Goal: Information Seeking & Learning: Check status

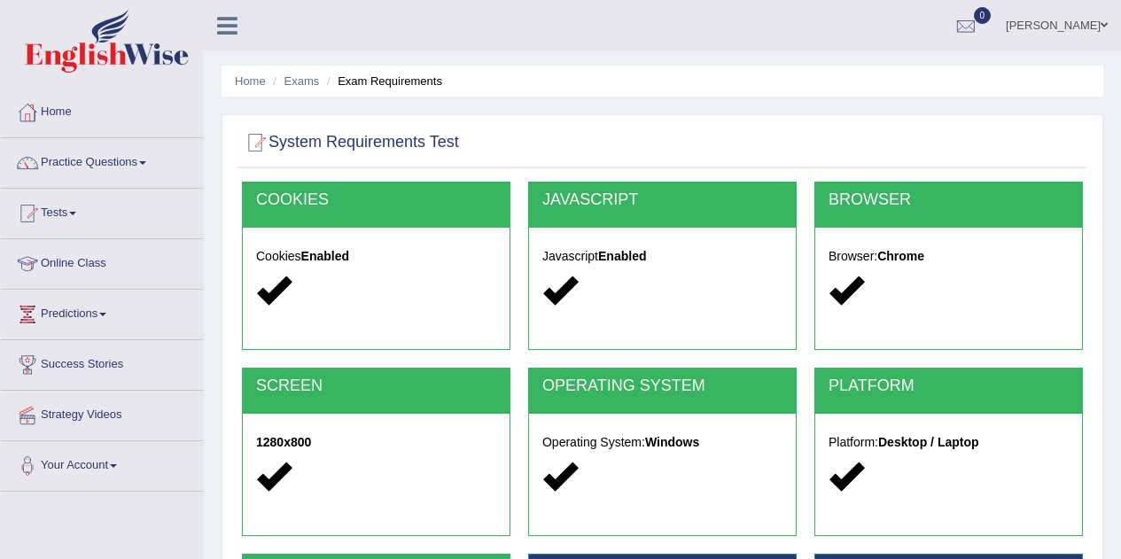
scroll to position [245, 0]
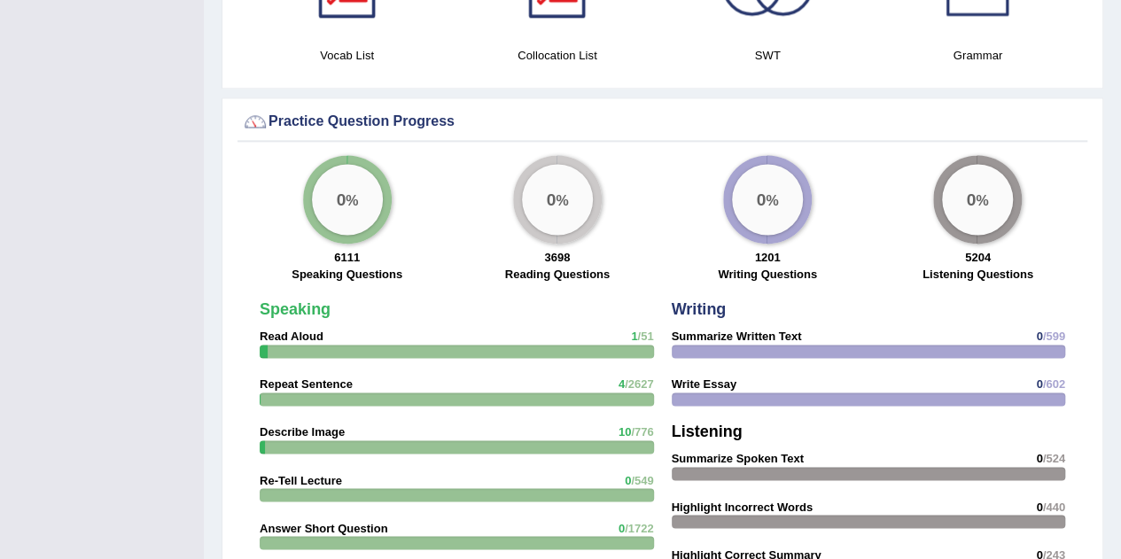
scroll to position [1196, 0]
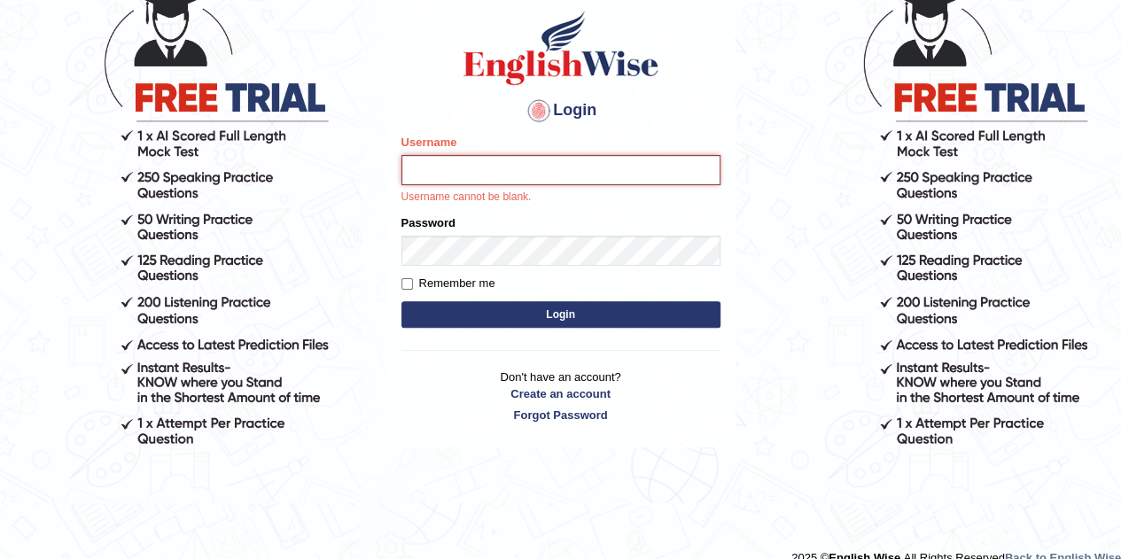
click at [486, 173] on input "Username" at bounding box center [560, 170] width 319 height 30
type input "harsh2002"
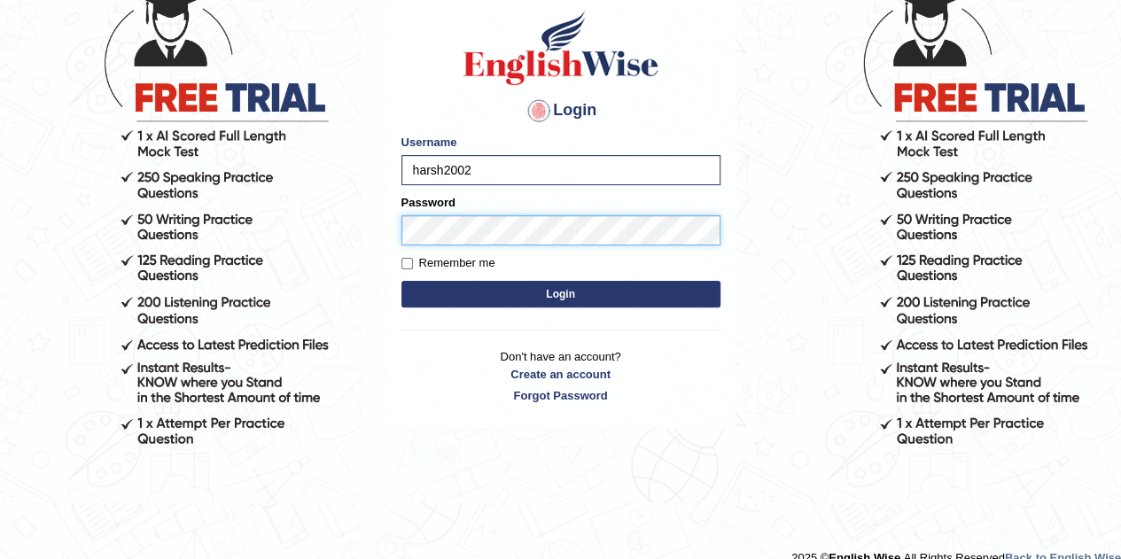
click at [401, 281] on button "Login" at bounding box center [560, 294] width 319 height 27
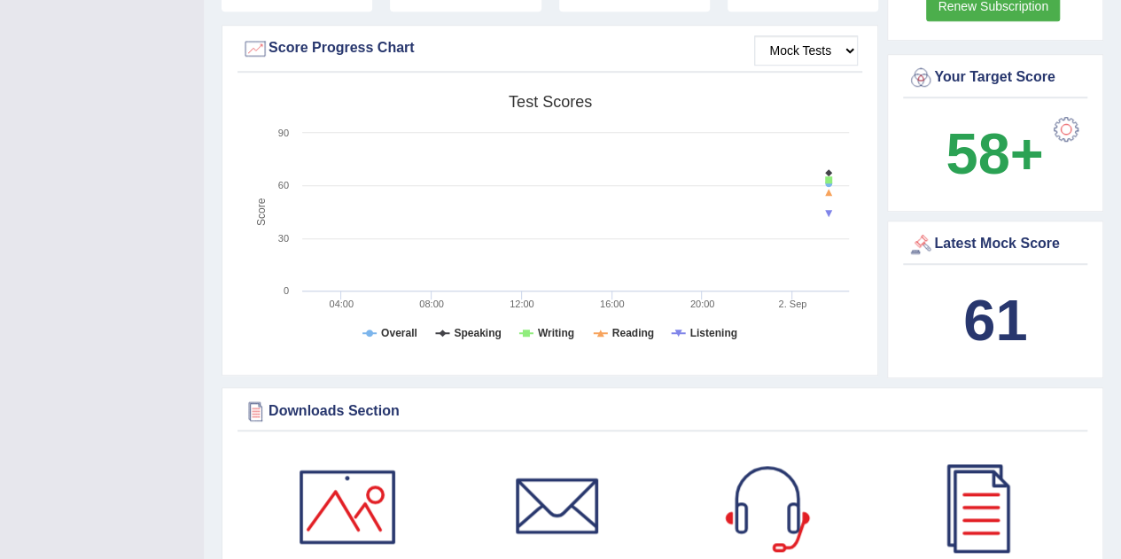
scroll to position [618, 0]
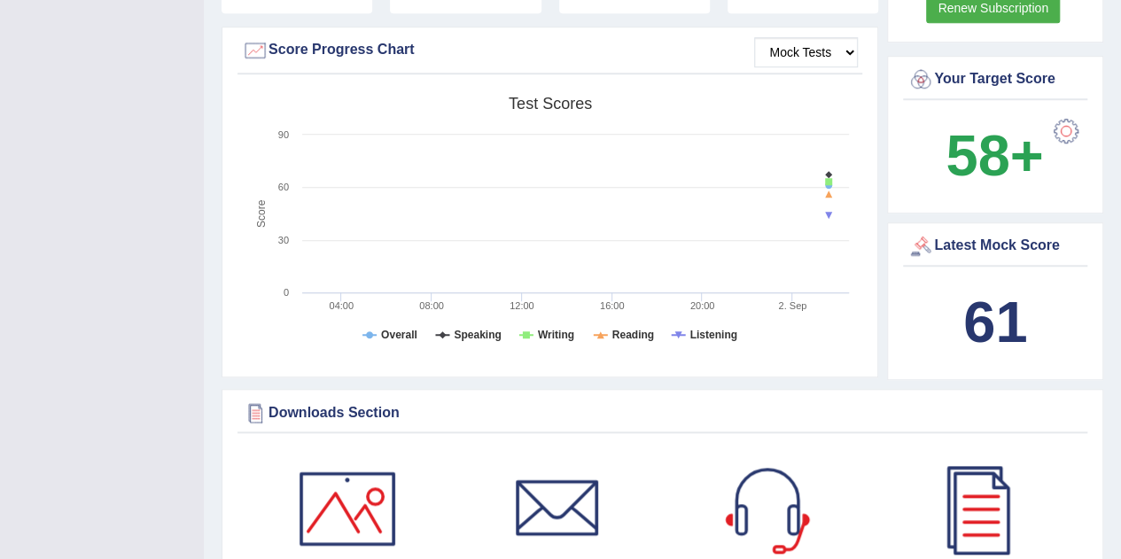
click at [971, 306] on b "61" at bounding box center [995, 322] width 64 height 65
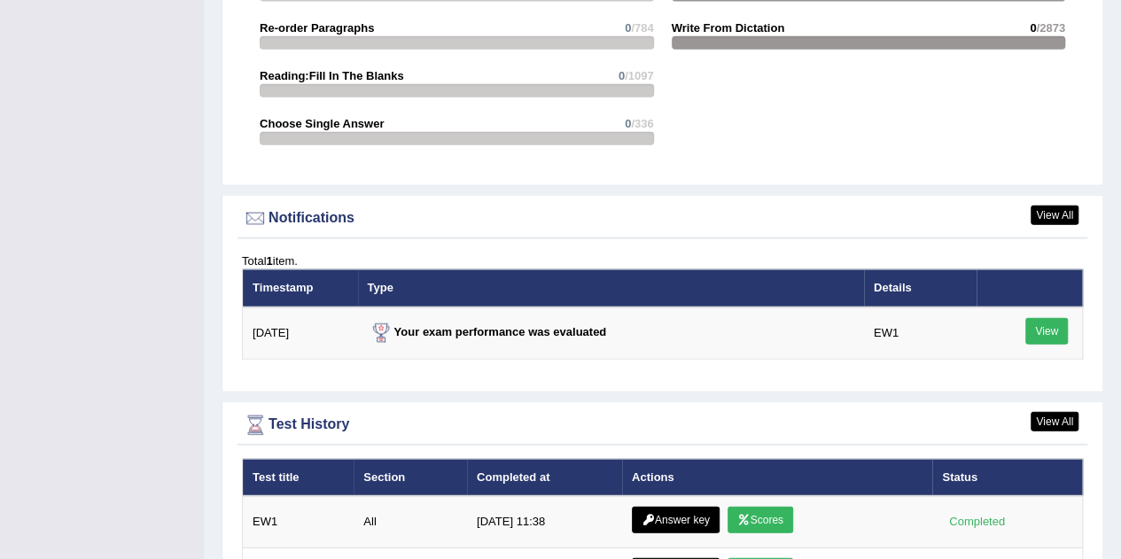
scroll to position [2078, 0]
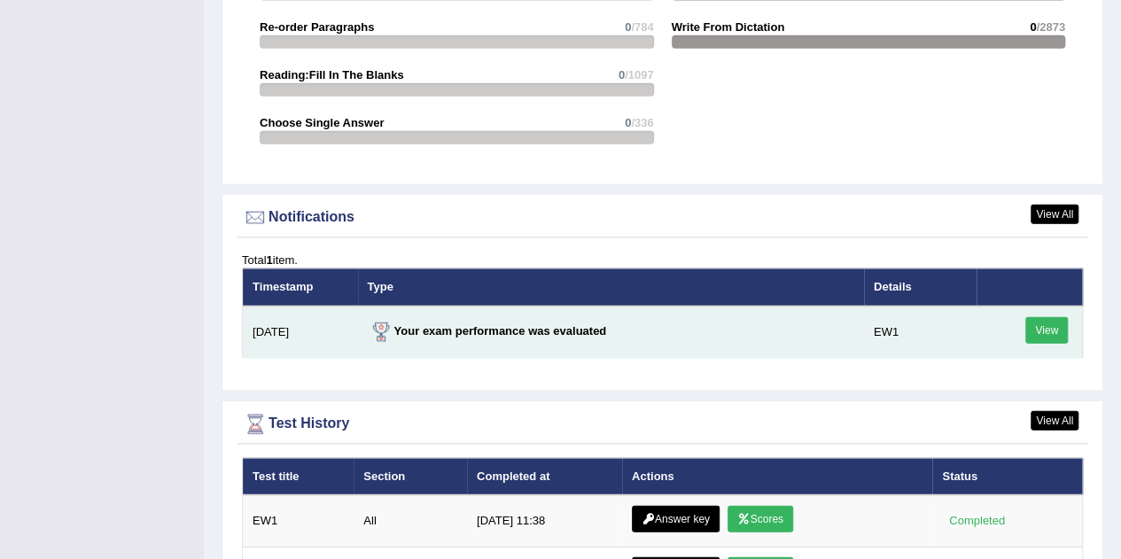
click at [1055, 332] on link "View" at bounding box center [1046, 330] width 43 height 27
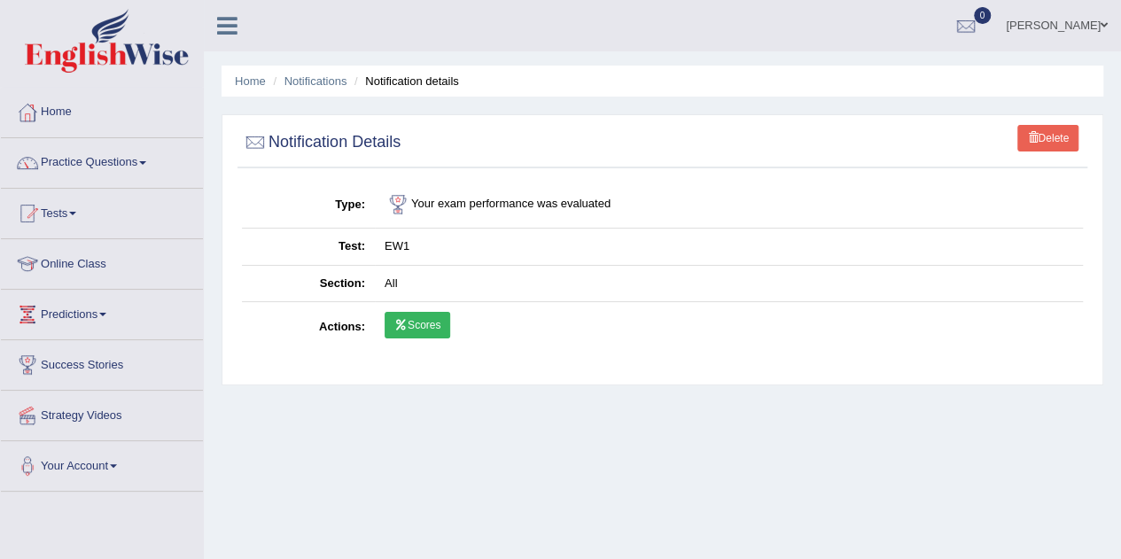
click at [425, 319] on link "Scores" at bounding box center [418, 325] width 66 height 27
click at [97, 121] on link "Home" at bounding box center [102, 110] width 202 height 44
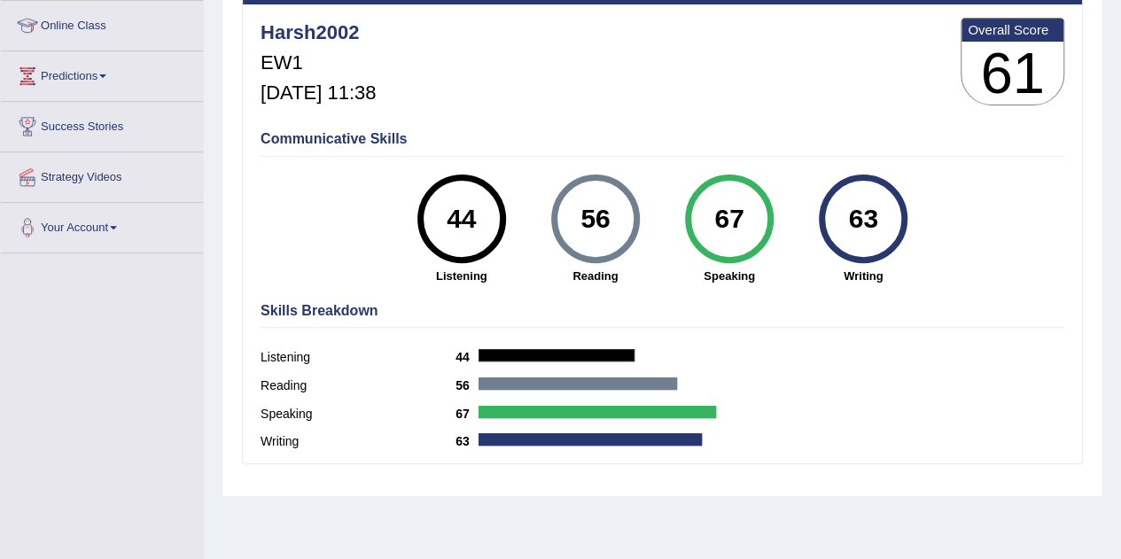
scroll to position [237, 0]
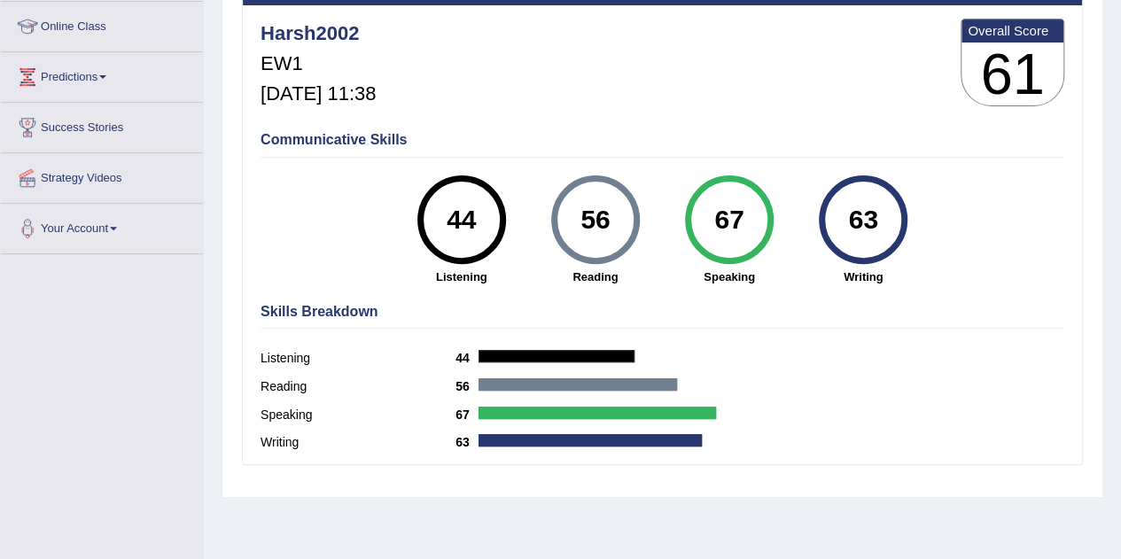
click at [691, 317] on h4 "Skills Breakdown" at bounding box center [662, 312] width 804 height 16
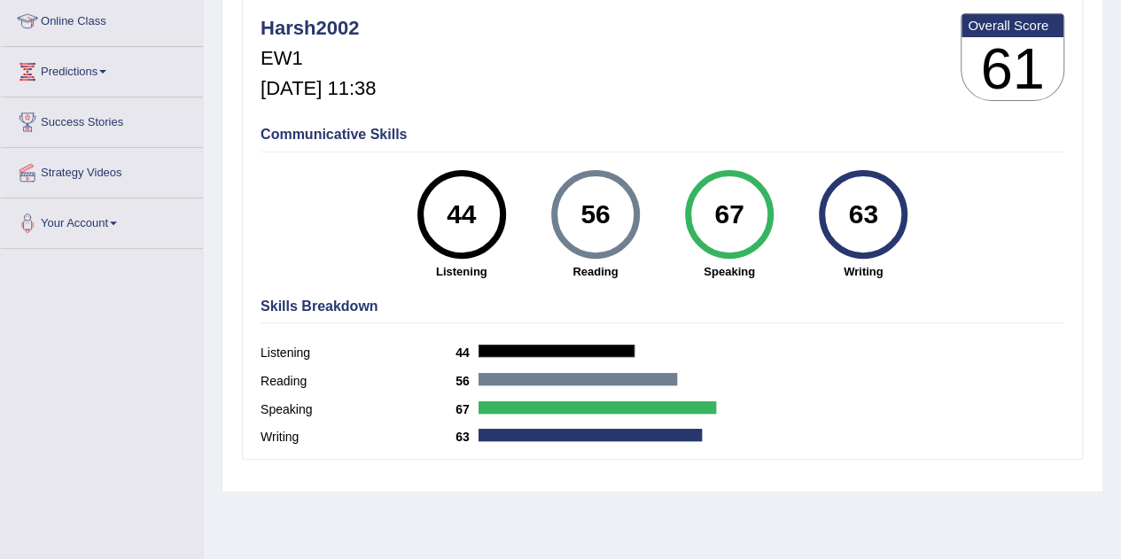
scroll to position [241, 0]
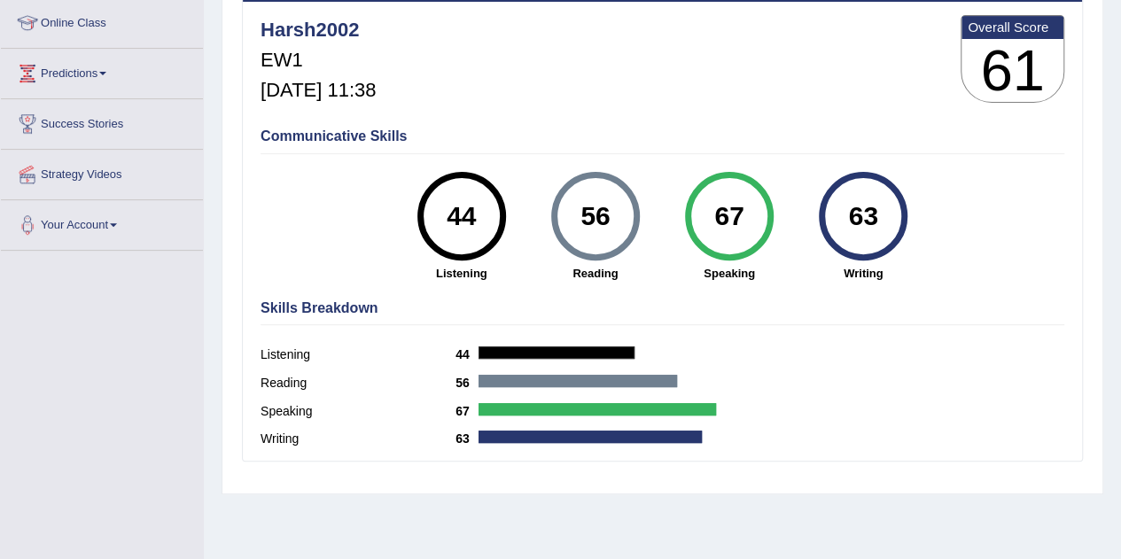
click at [439, 210] on div "44" at bounding box center [461, 216] width 65 height 74
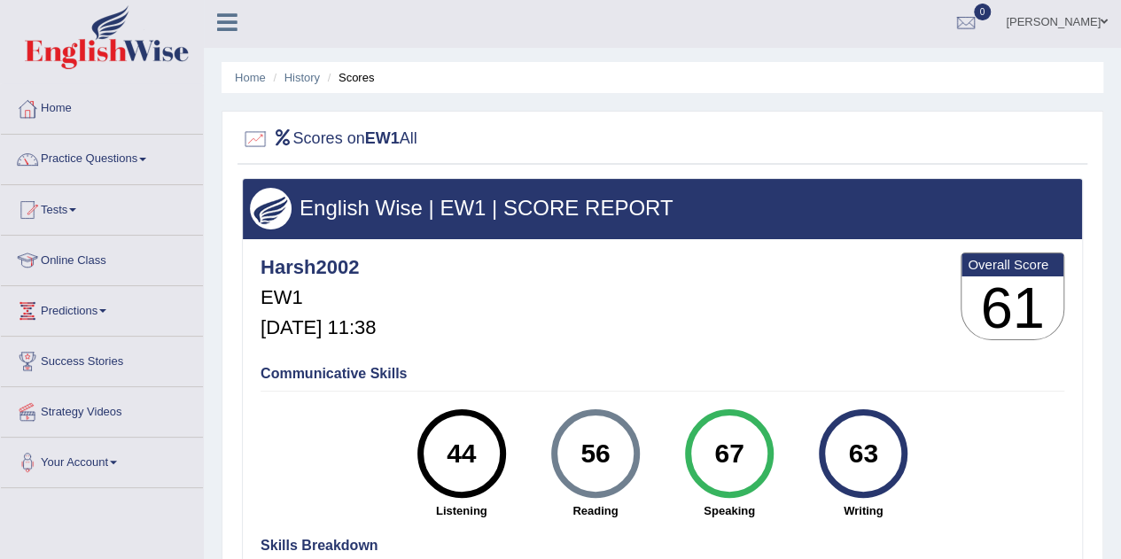
scroll to position [0, 0]
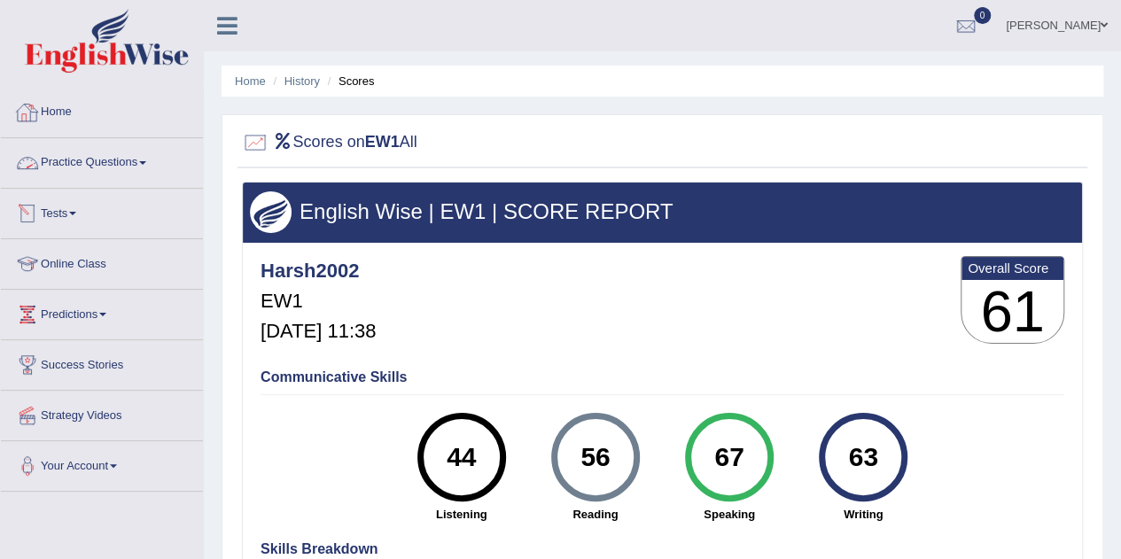
click at [69, 217] on link "Tests" at bounding box center [102, 211] width 202 height 44
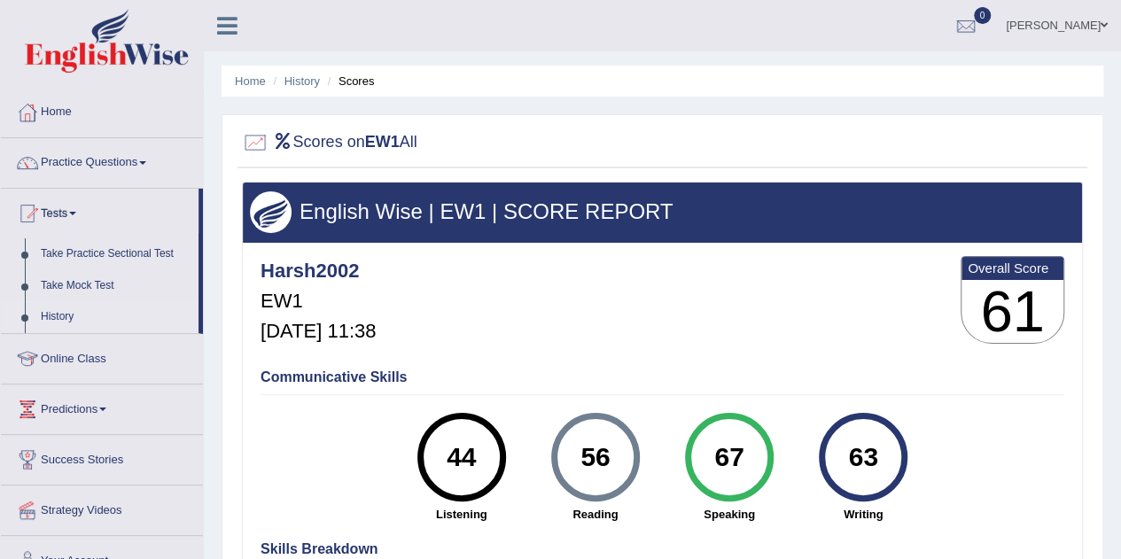
click at [55, 315] on link "History" at bounding box center [116, 317] width 166 height 32
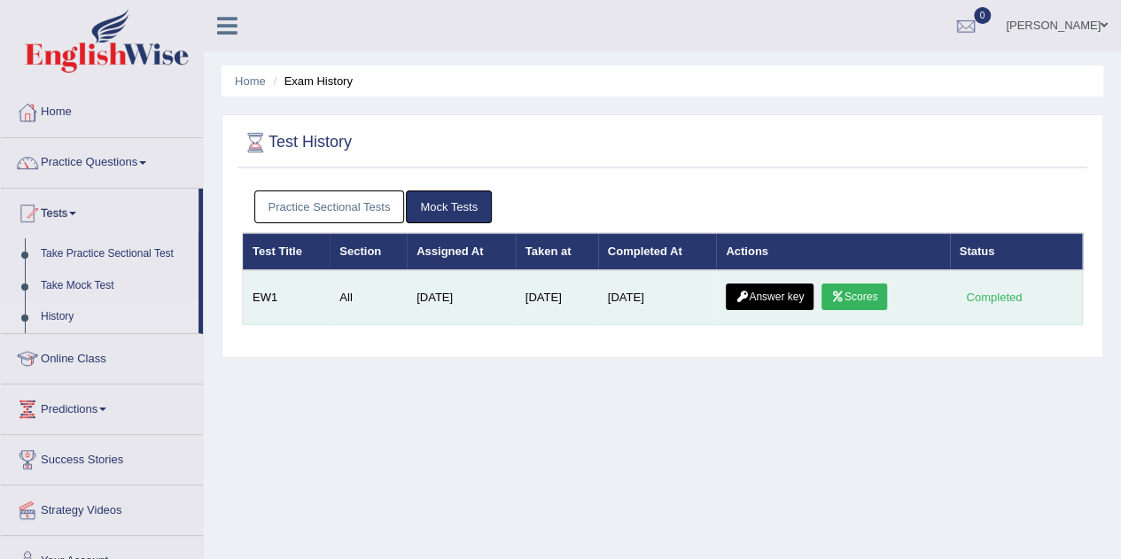
click at [771, 293] on link "Answer key" at bounding box center [770, 297] width 88 height 27
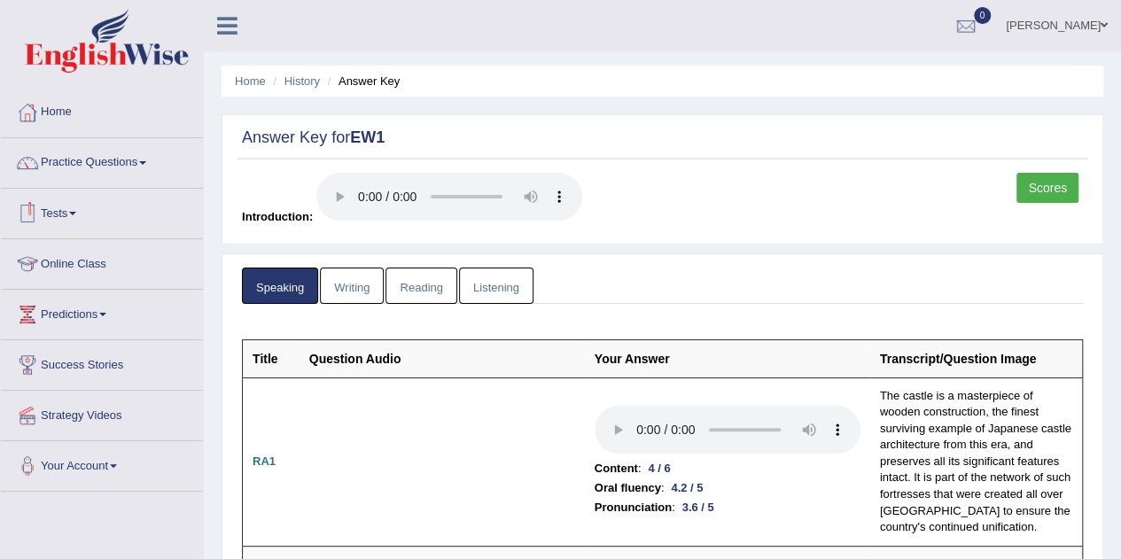
click at [486, 284] on link "Listening" at bounding box center [496, 286] width 74 height 36
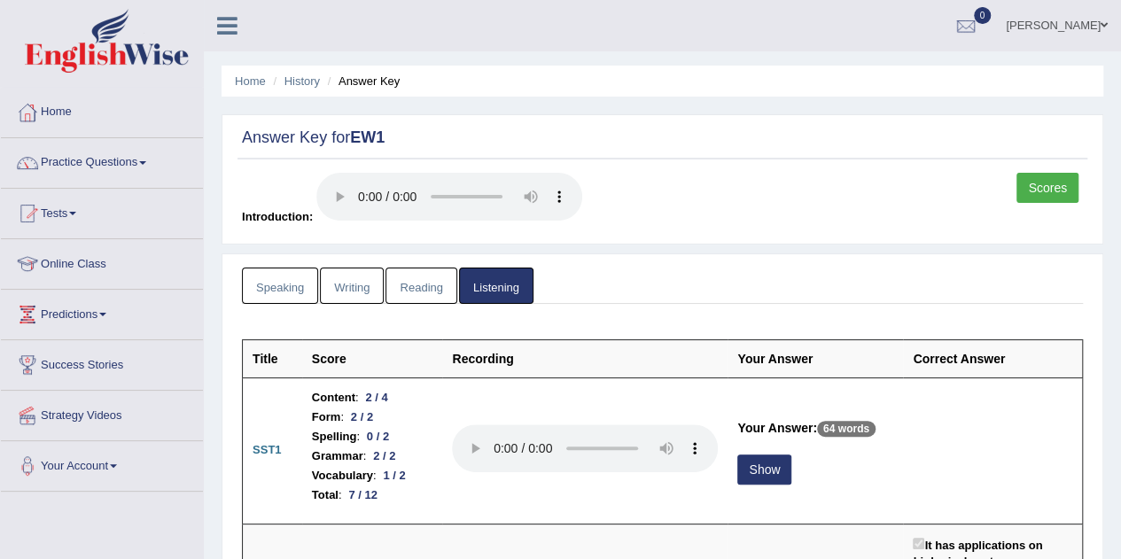
scroll to position [159, 0]
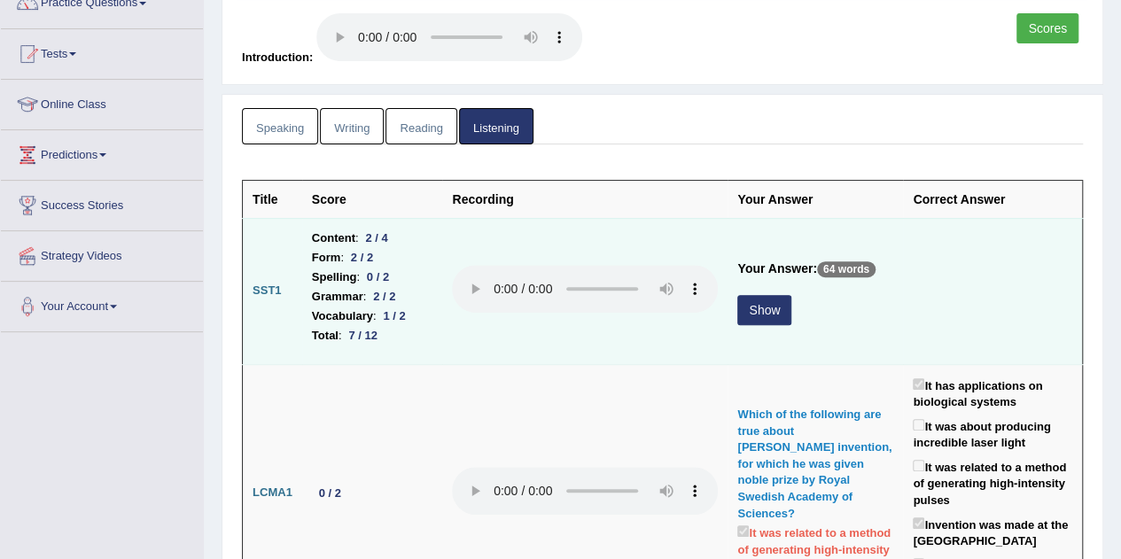
click at [765, 307] on button "Show" at bounding box center [764, 310] width 54 height 30
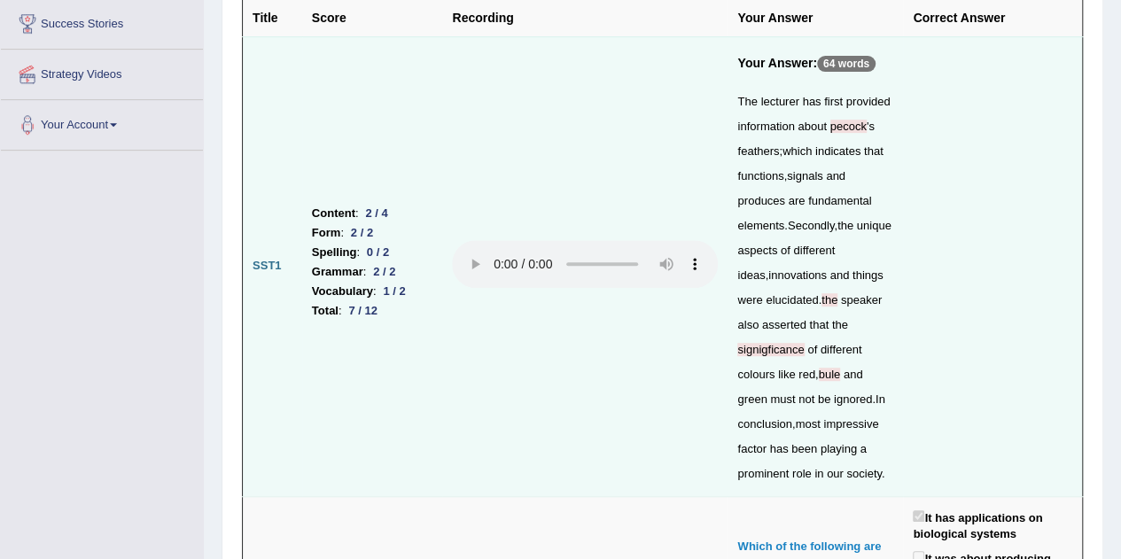
scroll to position [340, 0]
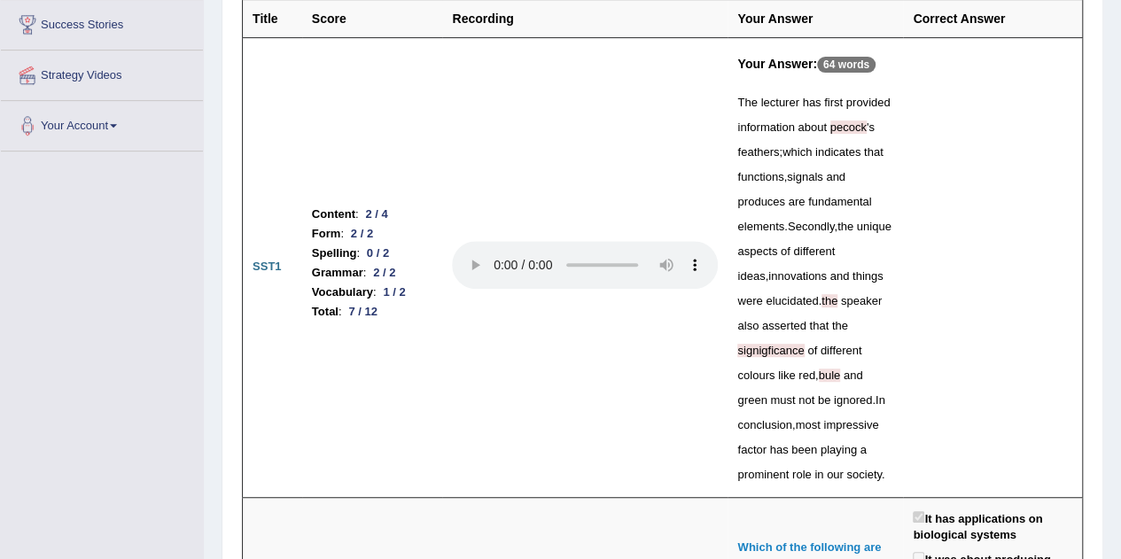
click at [845, 123] on span "pecock" at bounding box center [848, 126] width 36 height 13
click at [837, 294] on span "the" at bounding box center [829, 300] width 16 height 13
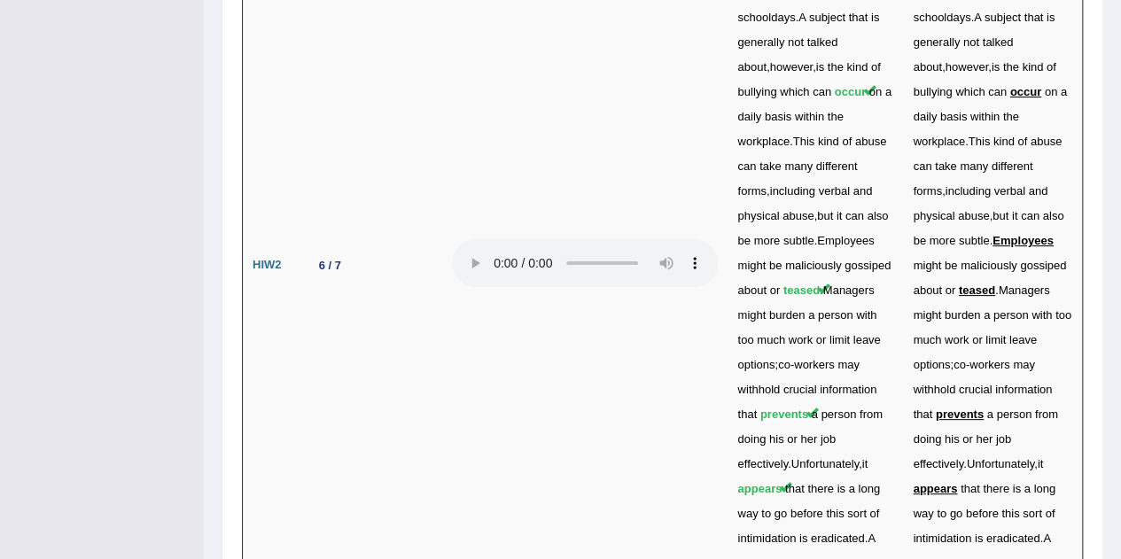
scroll to position [6847, 0]
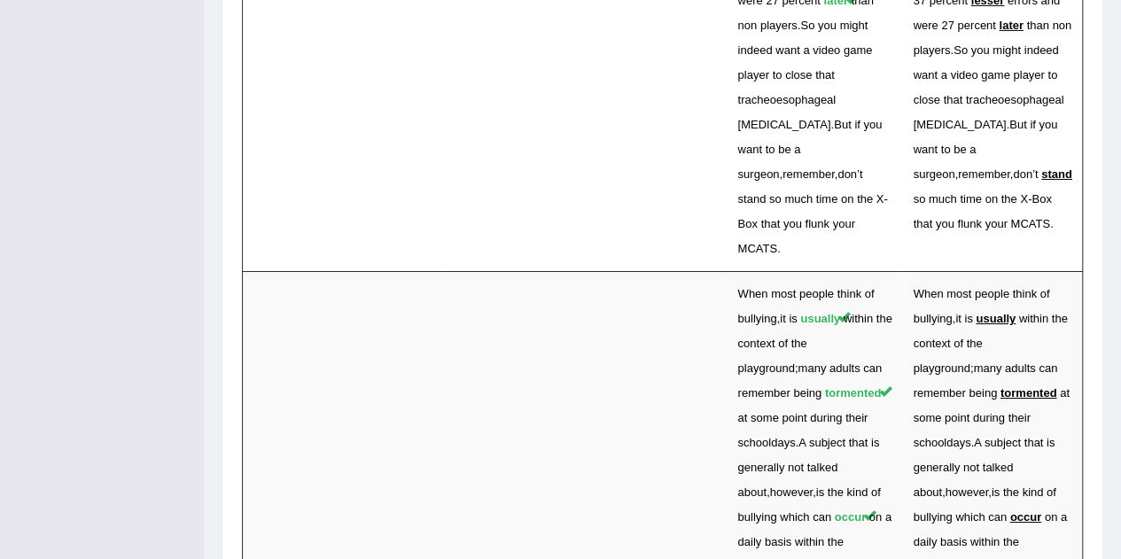
scroll to position [6858, 0]
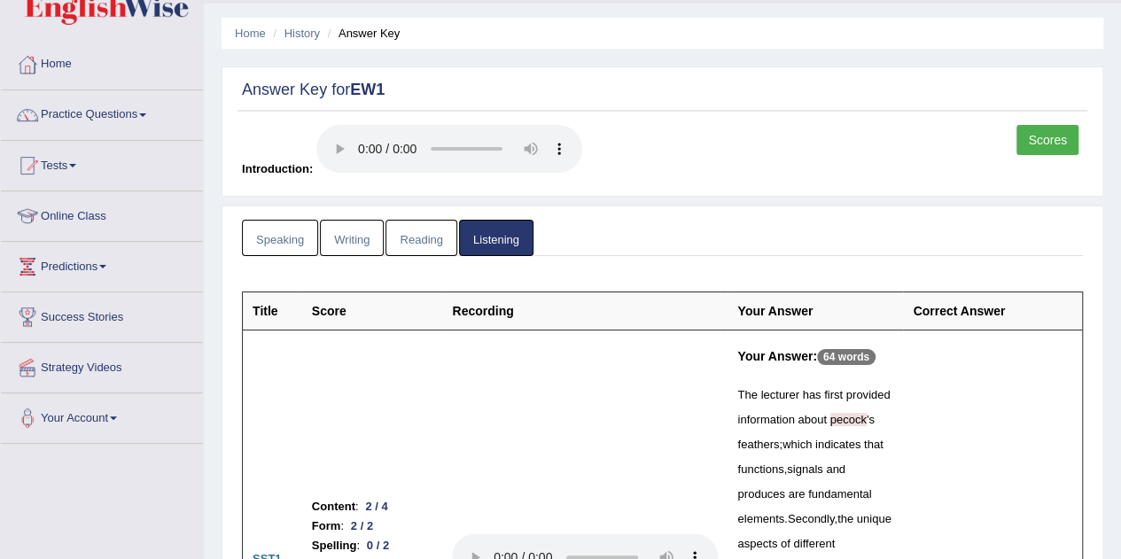
scroll to position [51, 0]
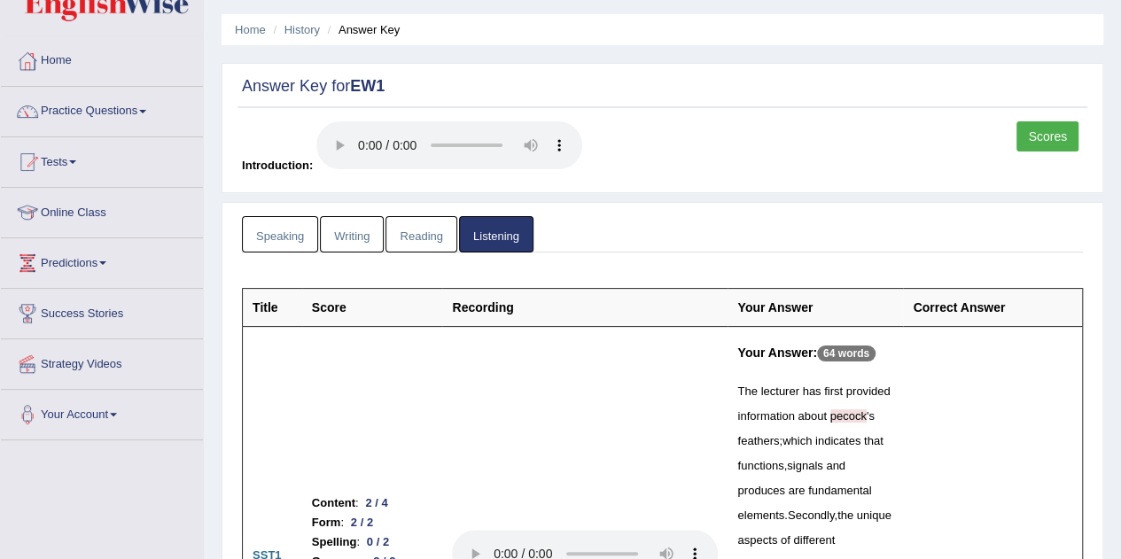
click at [419, 233] on link "Reading" at bounding box center [420, 234] width 71 height 36
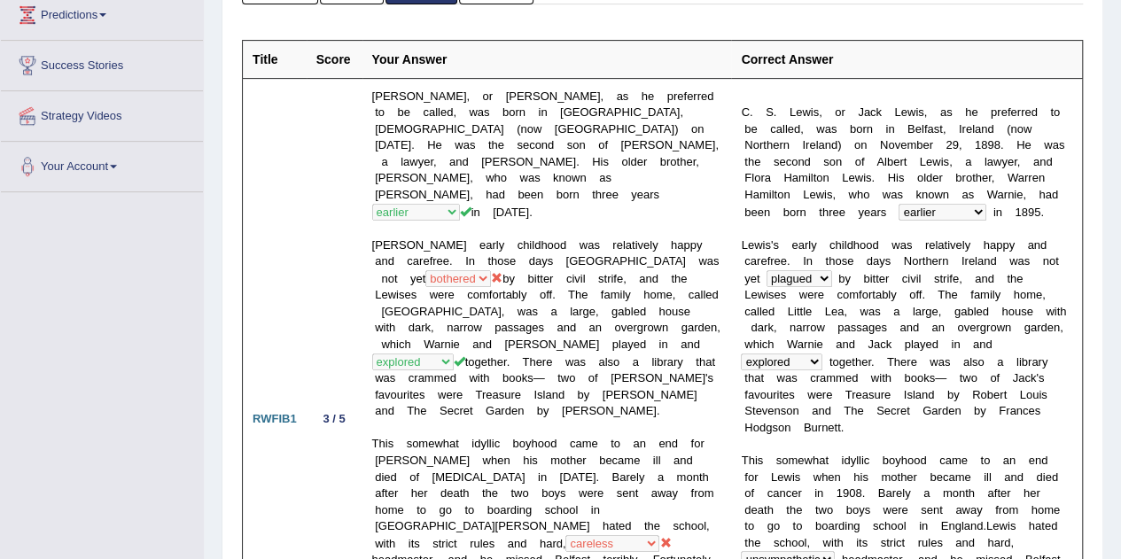
scroll to position [0, 0]
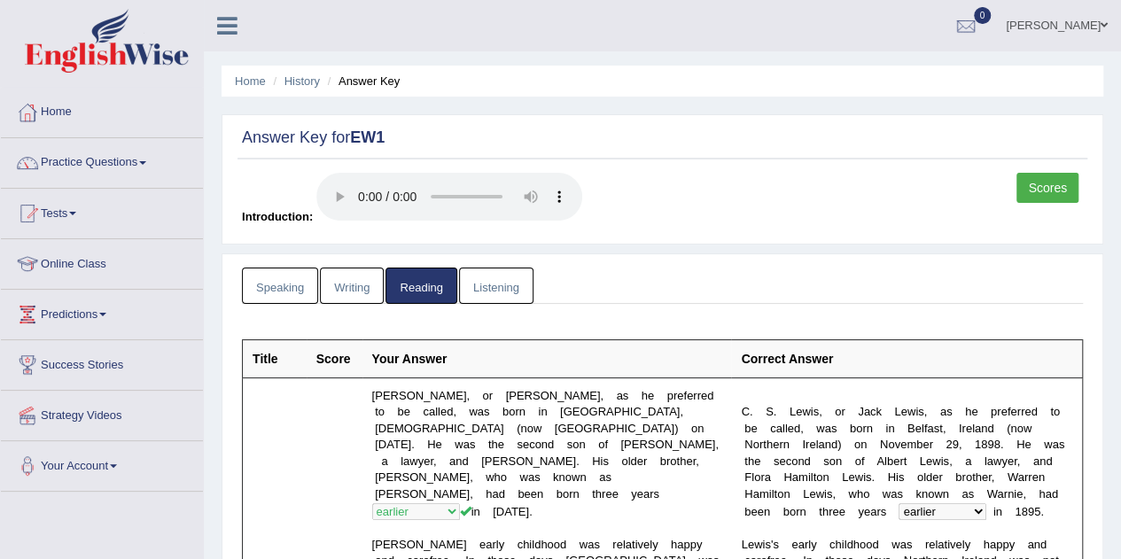
click at [478, 293] on link "Listening" at bounding box center [496, 286] width 74 height 36
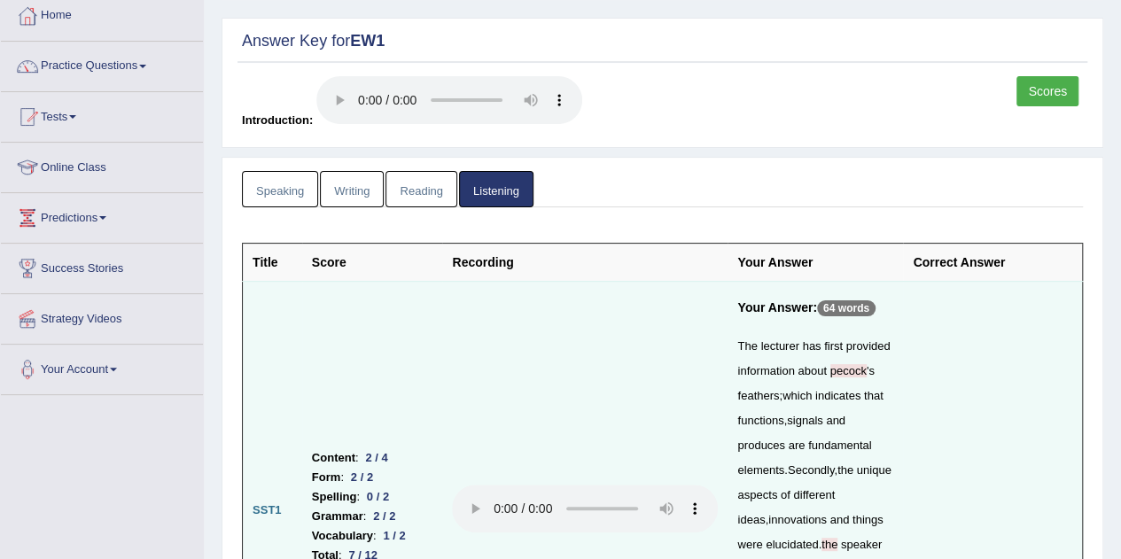
scroll to position [73, 0]
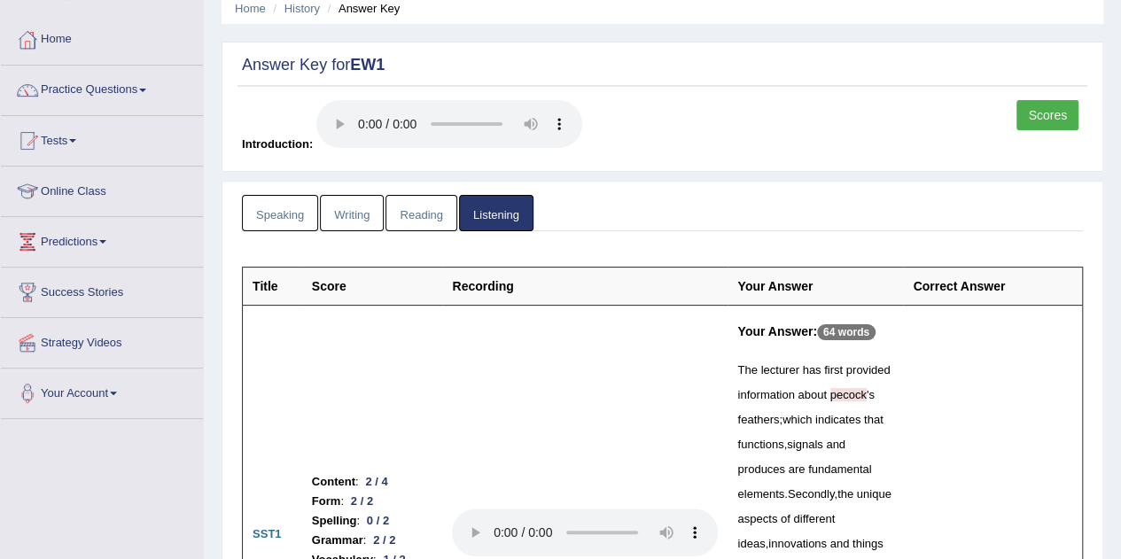
click at [361, 203] on link "Writing" at bounding box center [352, 213] width 64 height 36
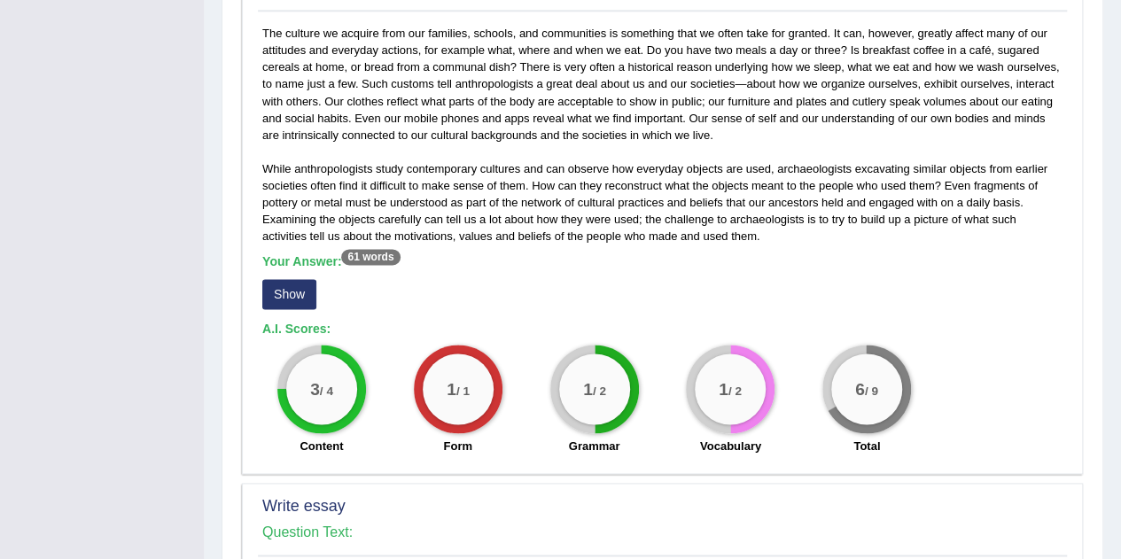
scroll to position [1175, 0]
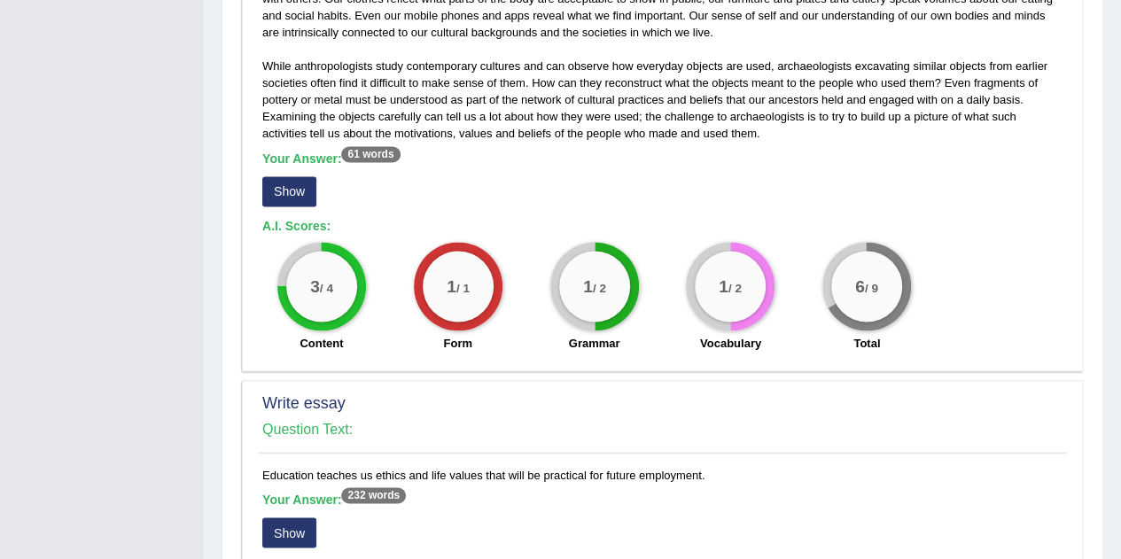
click at [353, 158] on sup "61 words" at bounding box center [370, 154] width 58 height 16
click at [282, 193] on button "Show" at bounding box center [289, 191] width 54 height 30
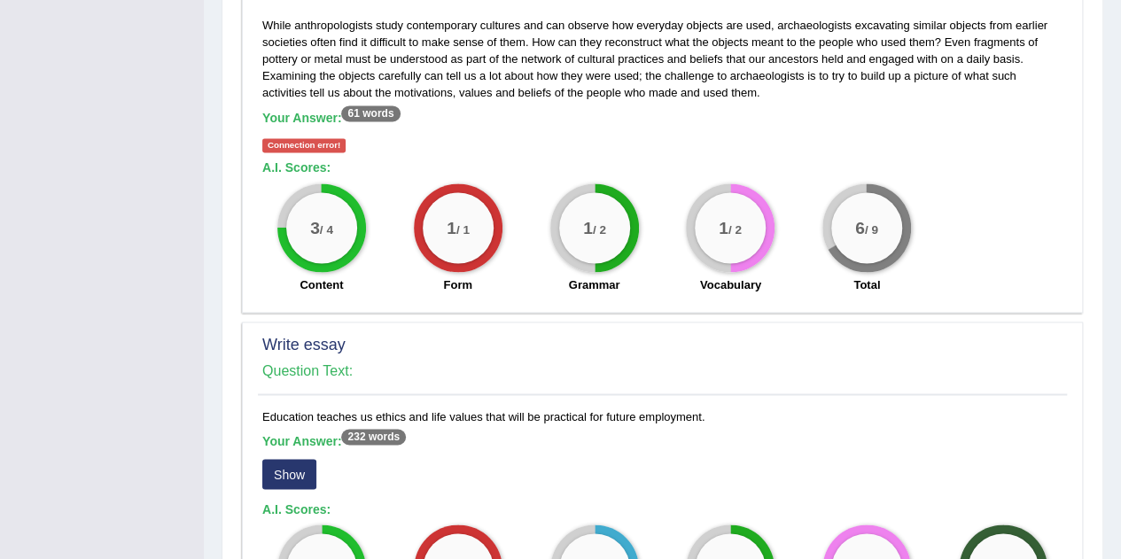
scroll to position [1216, 0]
click at [335, 215] on div "3 / 4" at bounding box center [321, 226] width 71 height 71
click at [487, 194] on div "1 / 1" at bounding box center [458, 227] width 89 height 89
click at [319, 145] on div "Connection error!" at bounding box center [303, 144] width 83 height 14
click at [361, 107] on sup "61 words" at bounding box center [370, 113] width 58 height 16
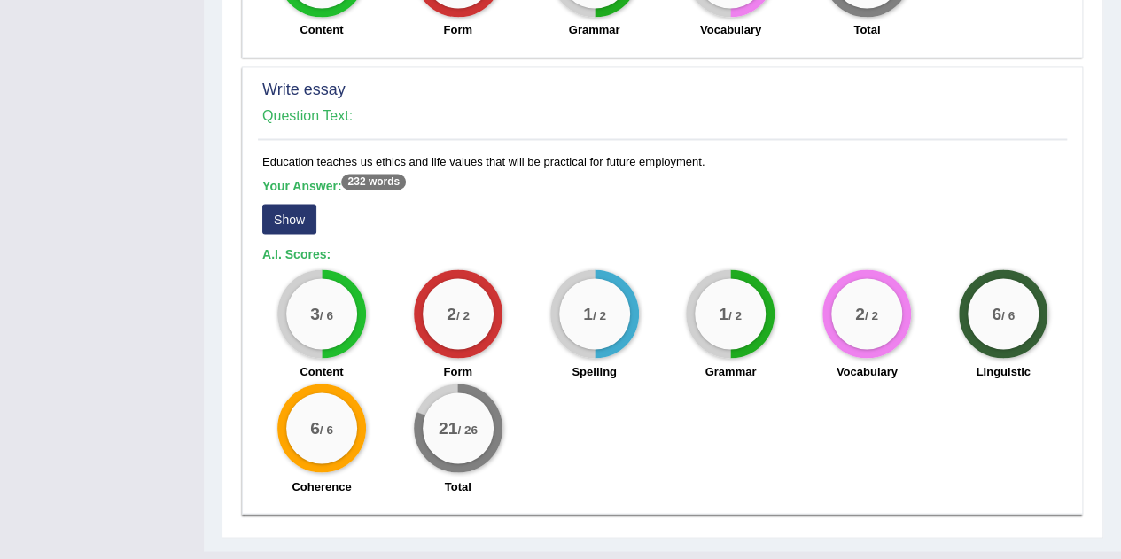
scroll to position [1501, 0]
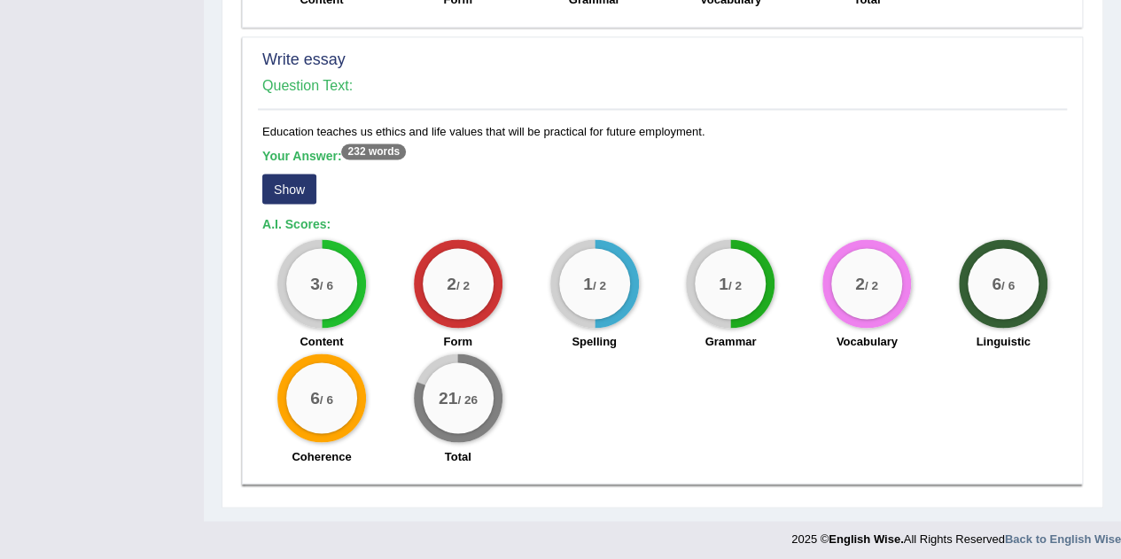
click at [297, 175] on button "Show" at bounding box center [289, 189] width 54 height 30
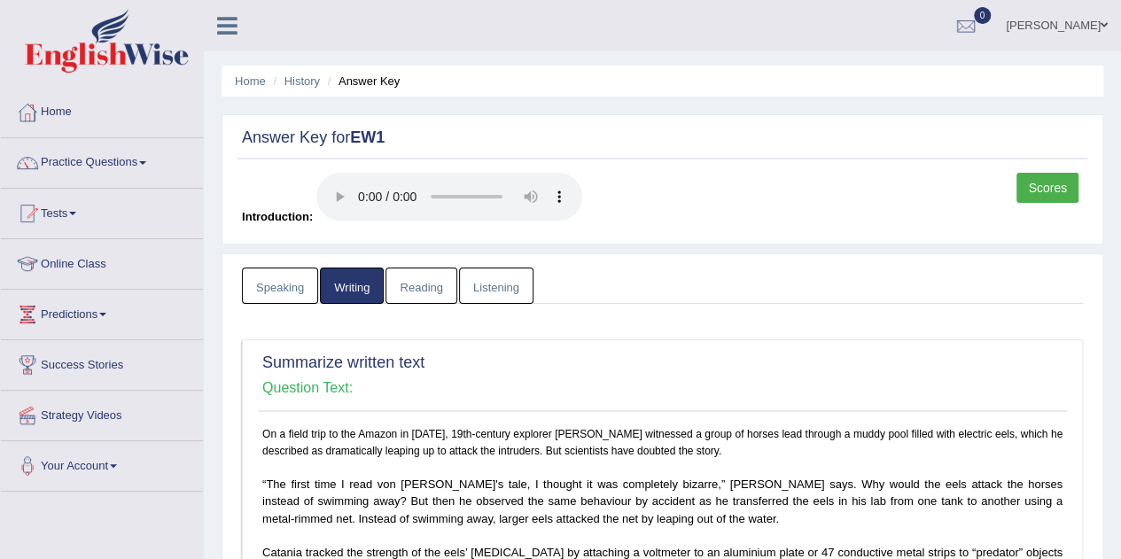
scroll to position [1, 0]
click at [291, 275] on link "Speaking" at bounding box center [280, 285] width 76 height 36
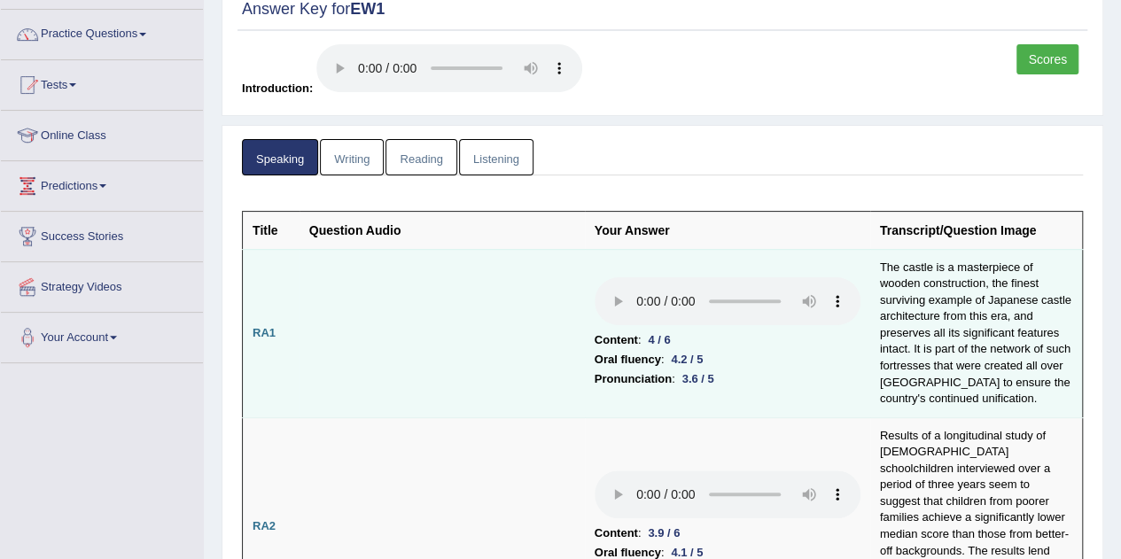
scroll to position [0, 0]
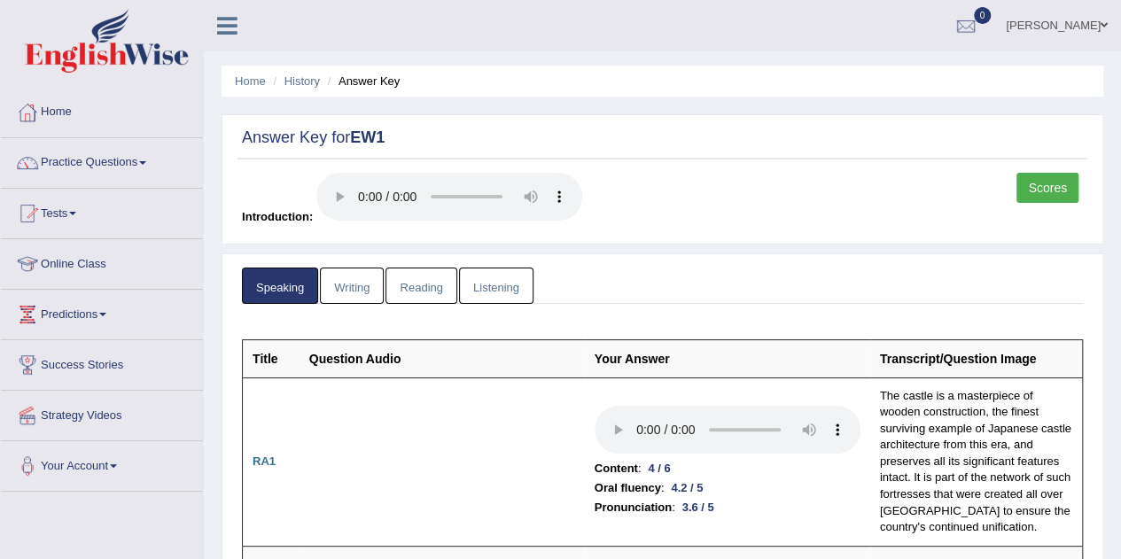
click at [1067, 178] on link "Scores" at bounding box center [1047, 188] width 62 height 30
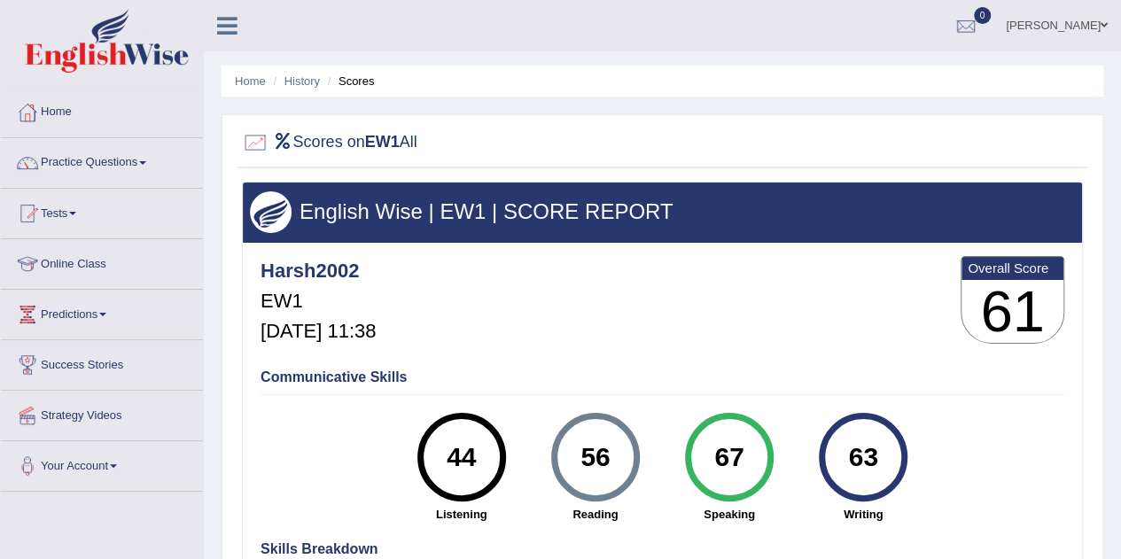
scroll to position [119, 0]
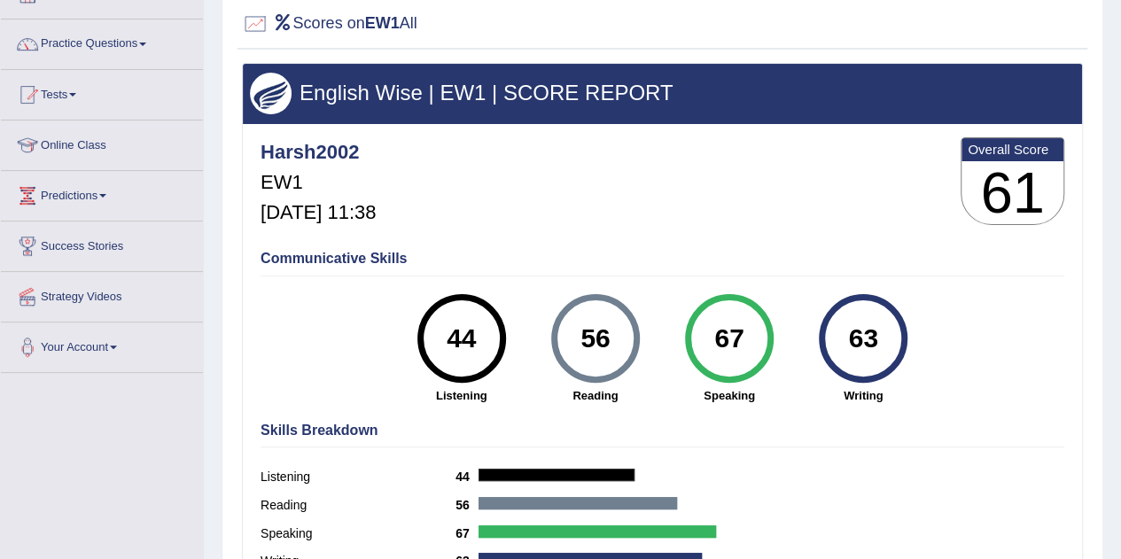
click at [457, 303] on div "44" at bounding box center [461, 338] width 65 height 74
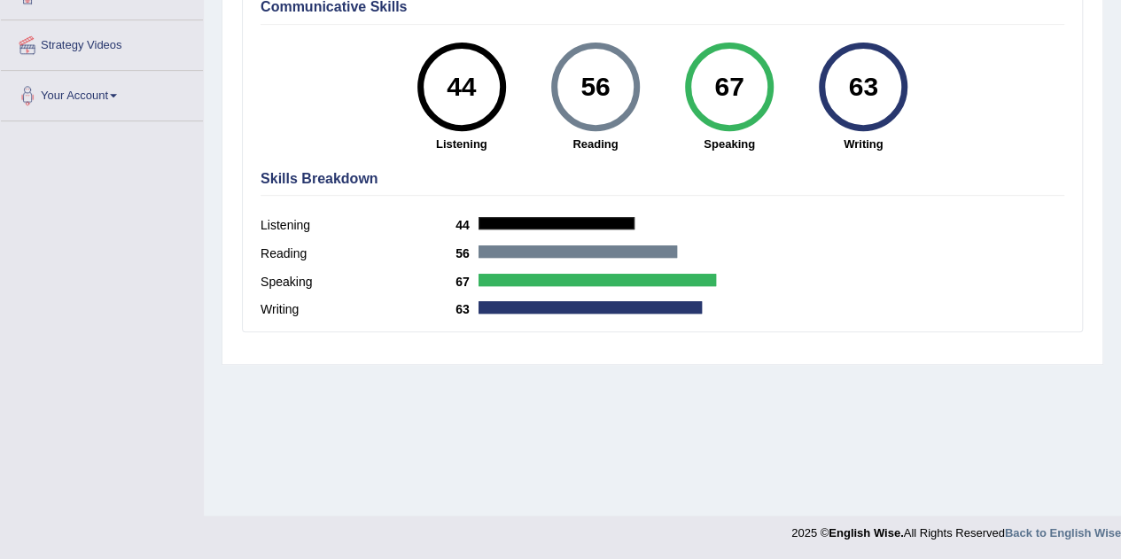
scroll to position [0, 0]
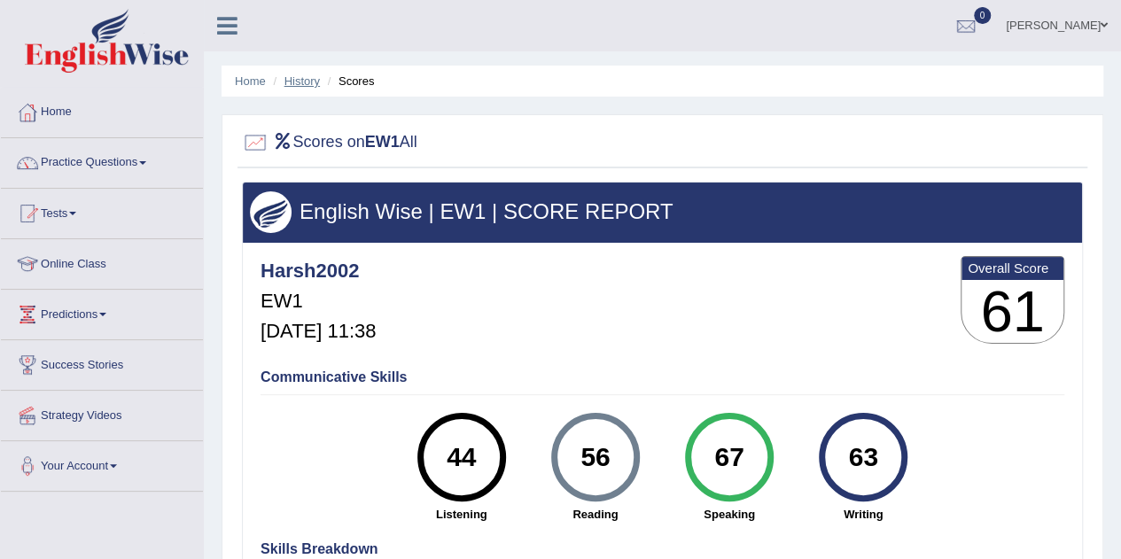
click at [301, 77] on link "History" at bounding box center [301, 80] width 35 height 13
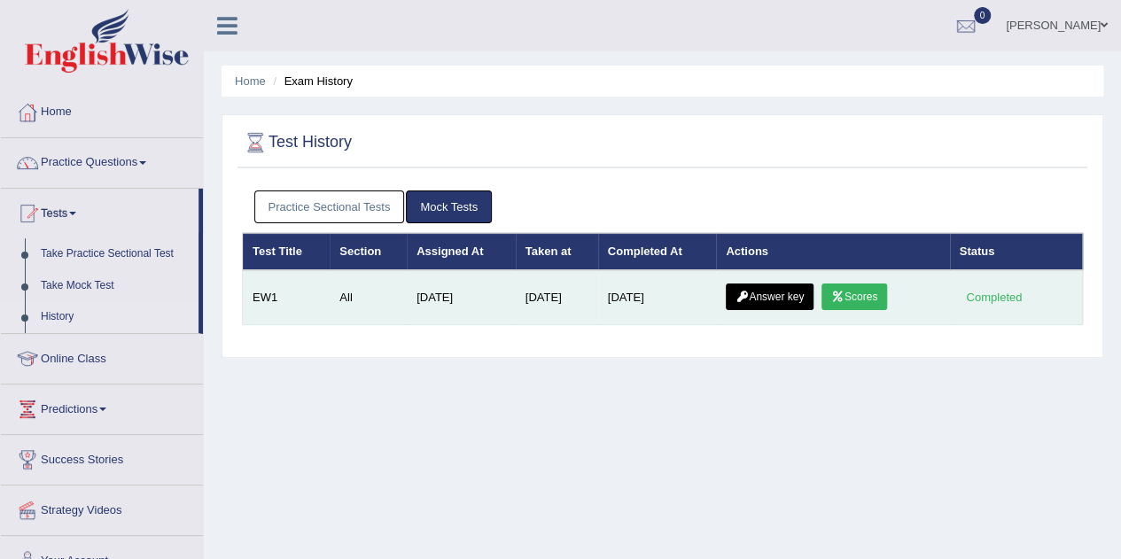
click at [776, 297] on link "Answer key" at bounding box center [770, 297] width 88 height 27
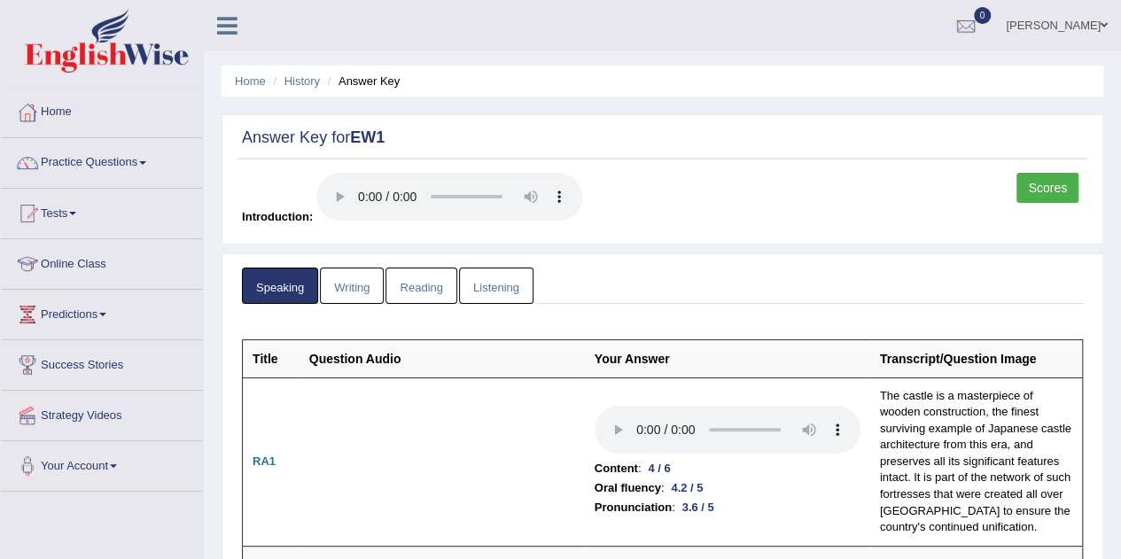
click at [360, 272] on link "Writing" at bounding box center [352, 286] width 64 height 36
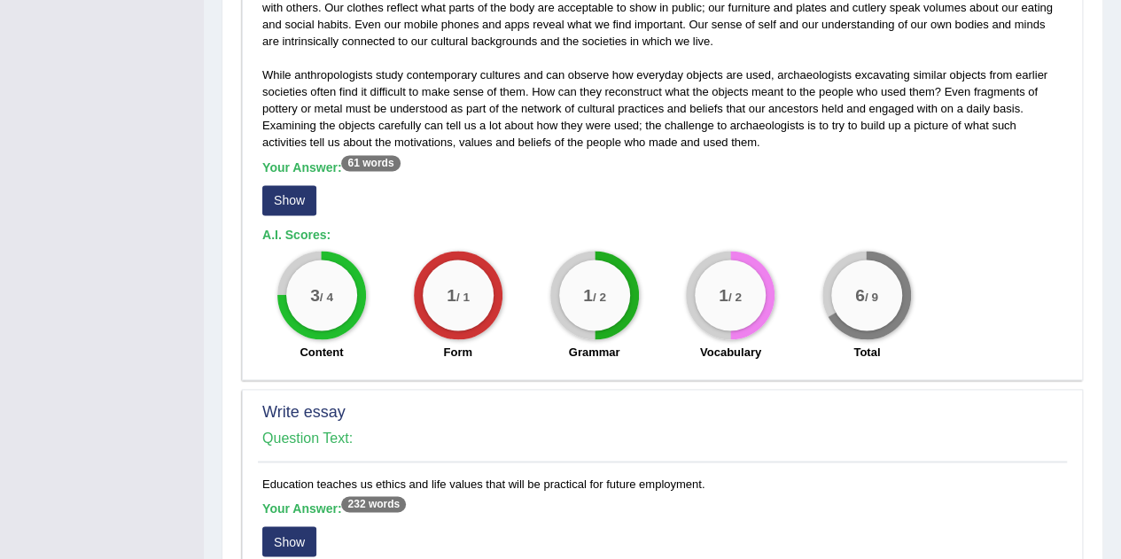
scroll to position [1170, 0]
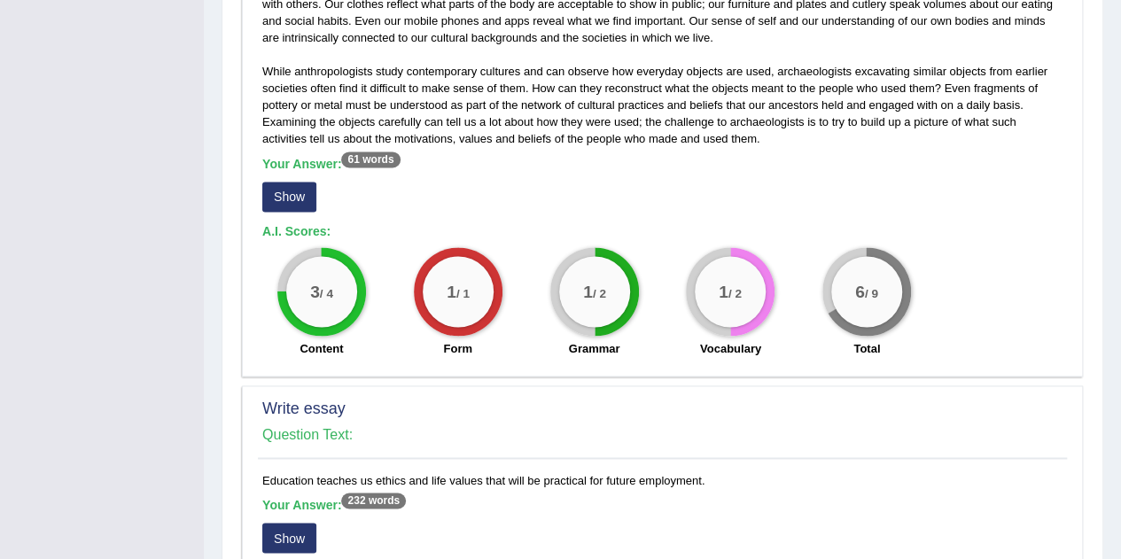
click at [274, 193] on button "Show" at bounding box center [289, 197] width 54 height 30
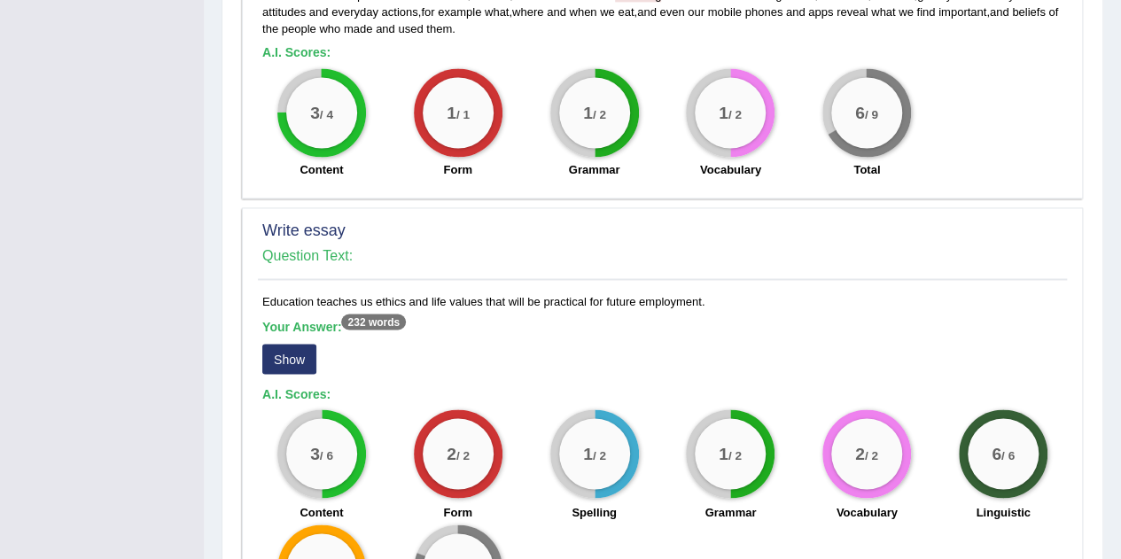
scroll to position [1535, 0]
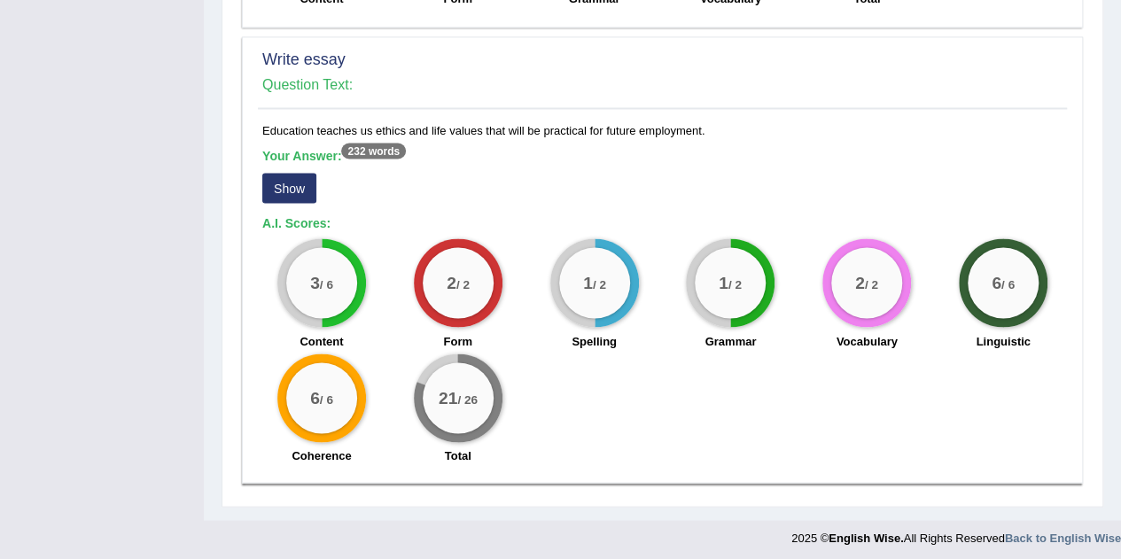
click at [299, 189] on button "Show" at bounding box center [289, 188] width 54 height 30
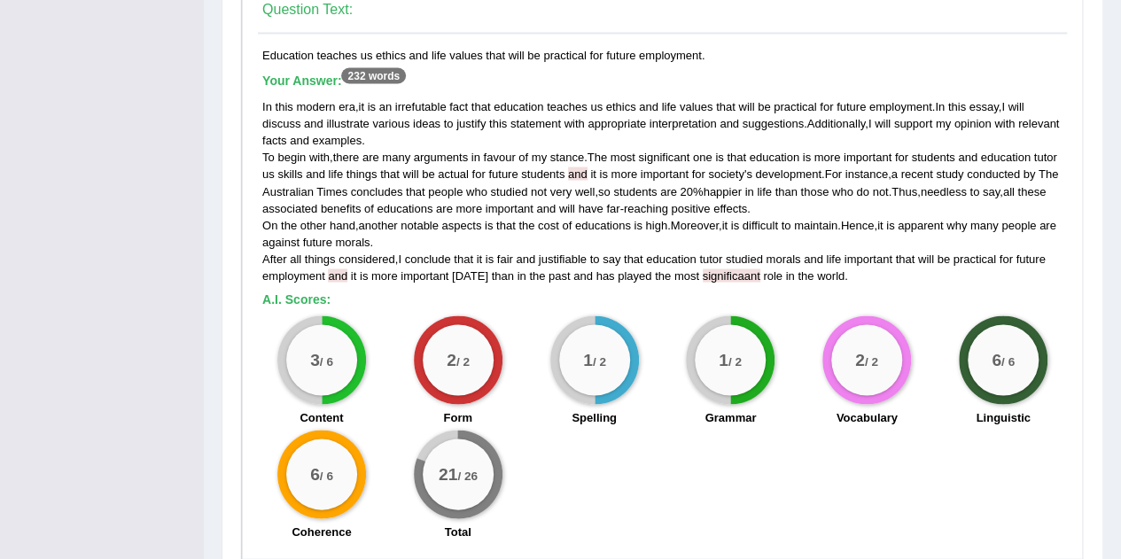
scroll to position [1613, 0]
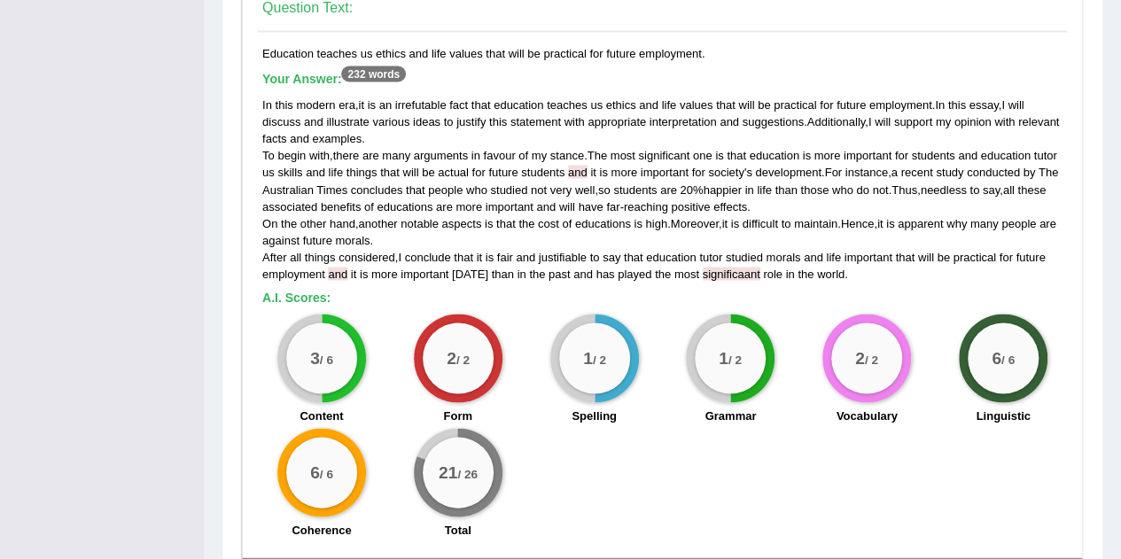
click at [340, 275] on span "and" at bounding box center [337, 273] width 19 height 13
click at [338, 268] on span "and" at bounding box center [337, 273] width 19 height 13
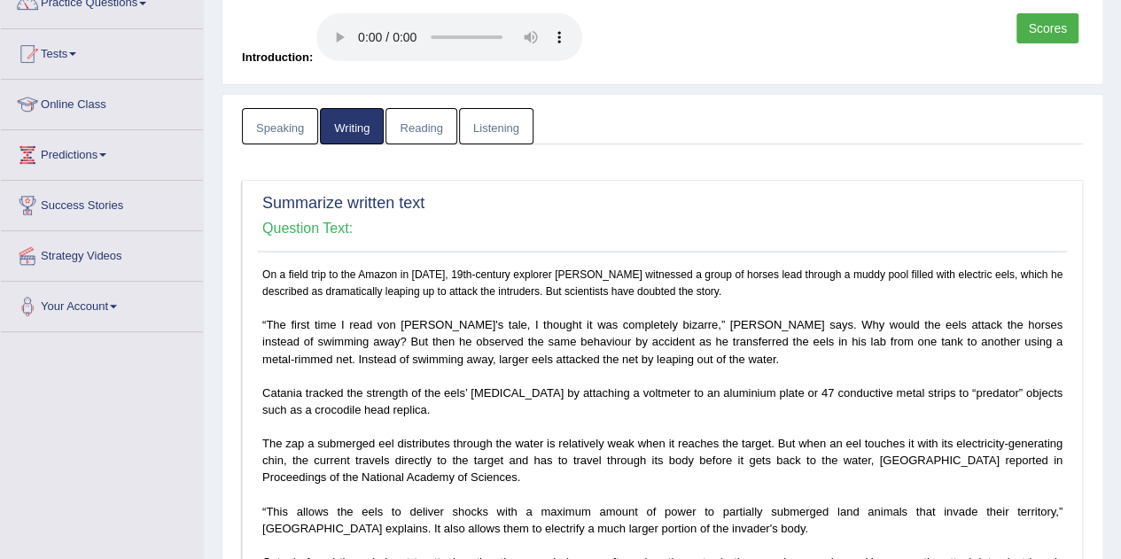
scroll to position [0, 0]
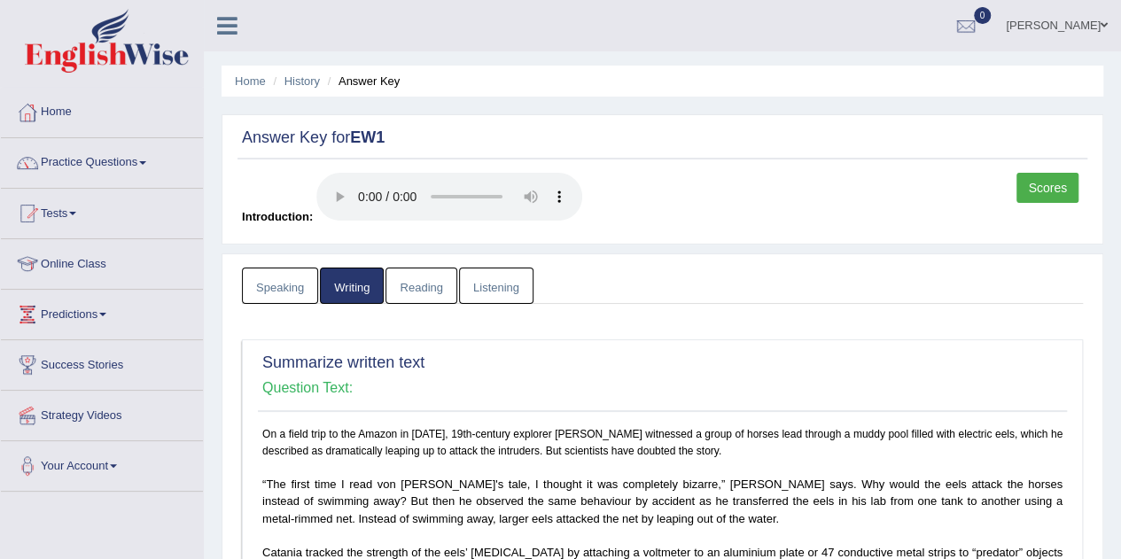
click at [466, 289] on link "Listening" at bounding box center [496, 286] width 74 height 36
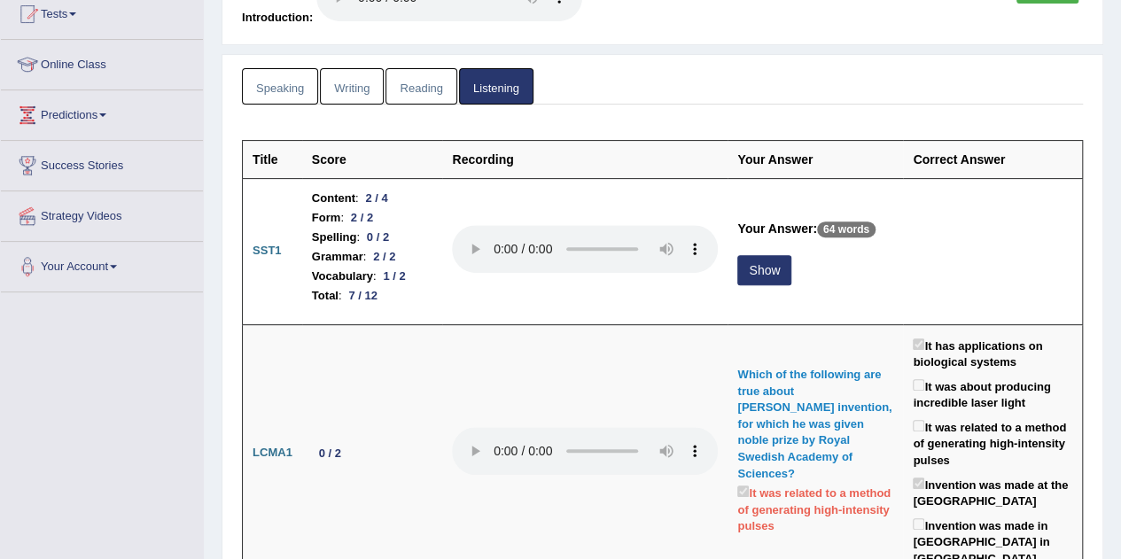
scroll to position [198, 0]
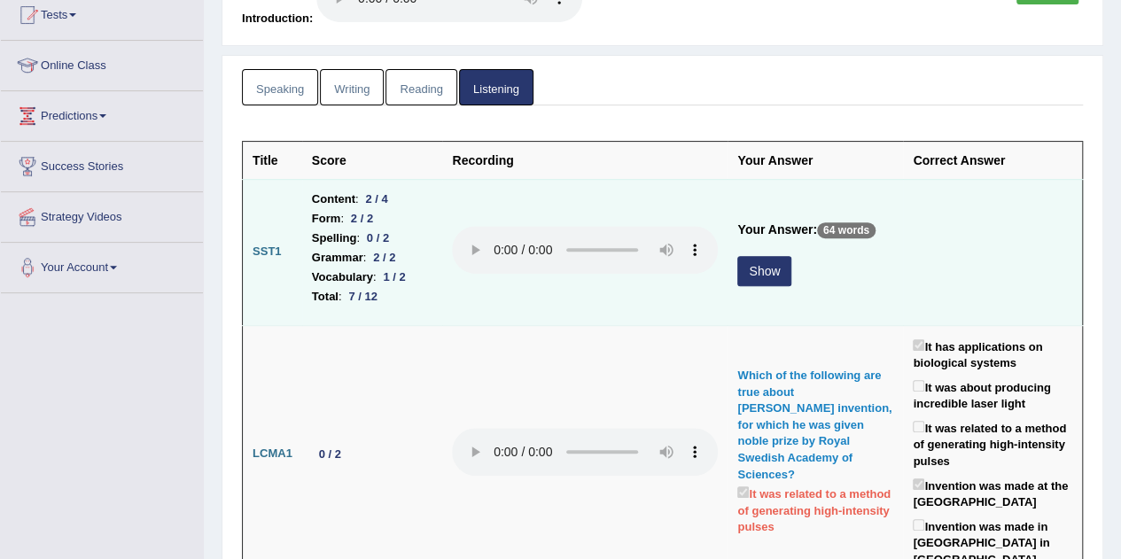
click at [752, 270] on button "Show" at bounding box center [764, 271] width 54 height 30
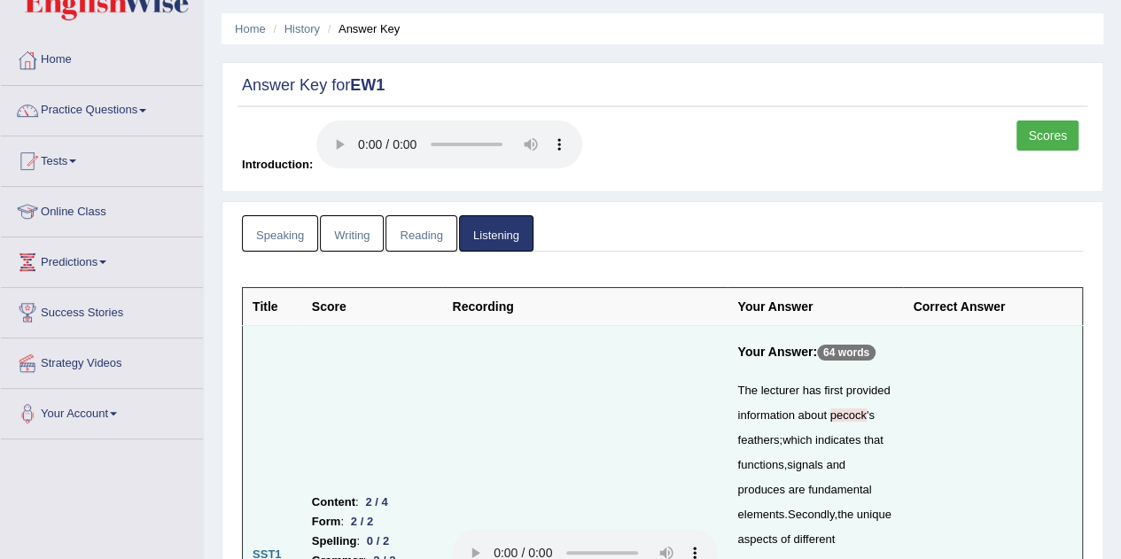
scroll to position [0, 0]
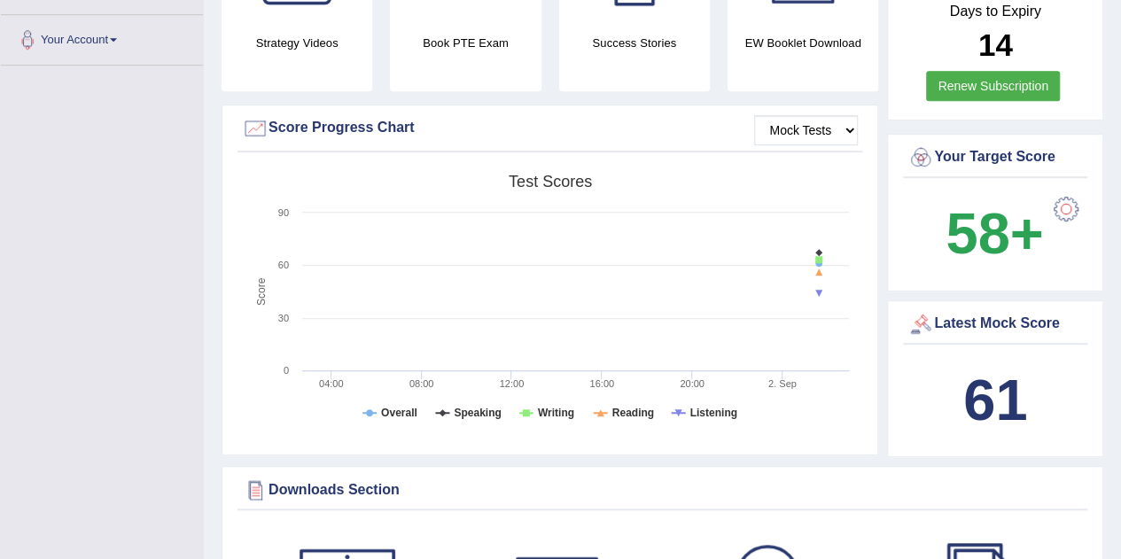
scroll to position [434, 0]
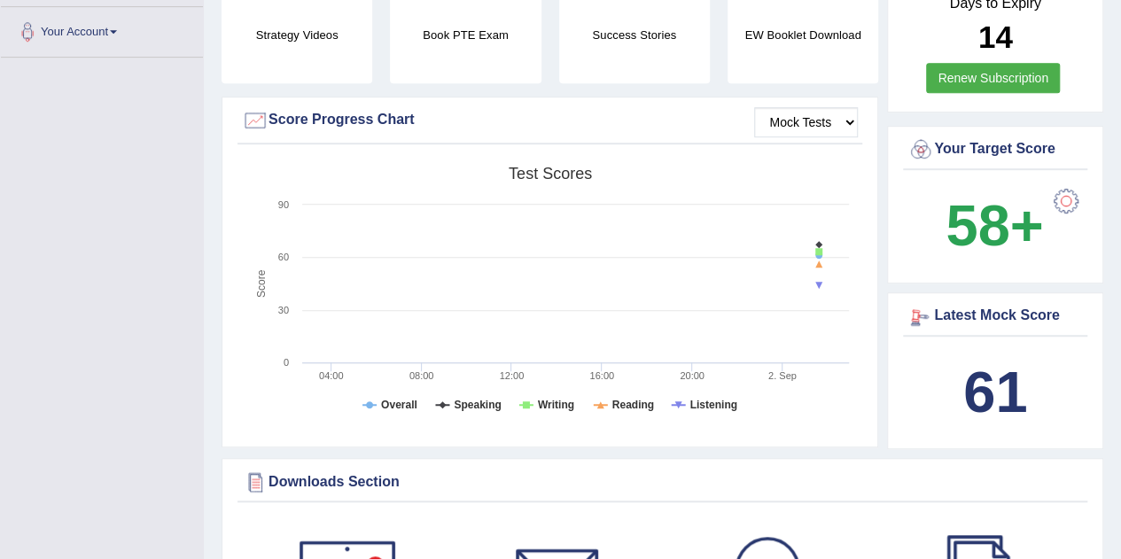
click at [976, 352] on div "61" at bounding box center [994, 392] width 175 height 85
click at [816, 260] on icon at bounding box center [819, 264] width 18 height 18
click at [687, 339] on rect at bounding box center [550, 295] width 616 height 275
drag, startPoint x: 687, startPoint y: 339, endPoint x: 370, endPoint y: 407, distance: 323.4
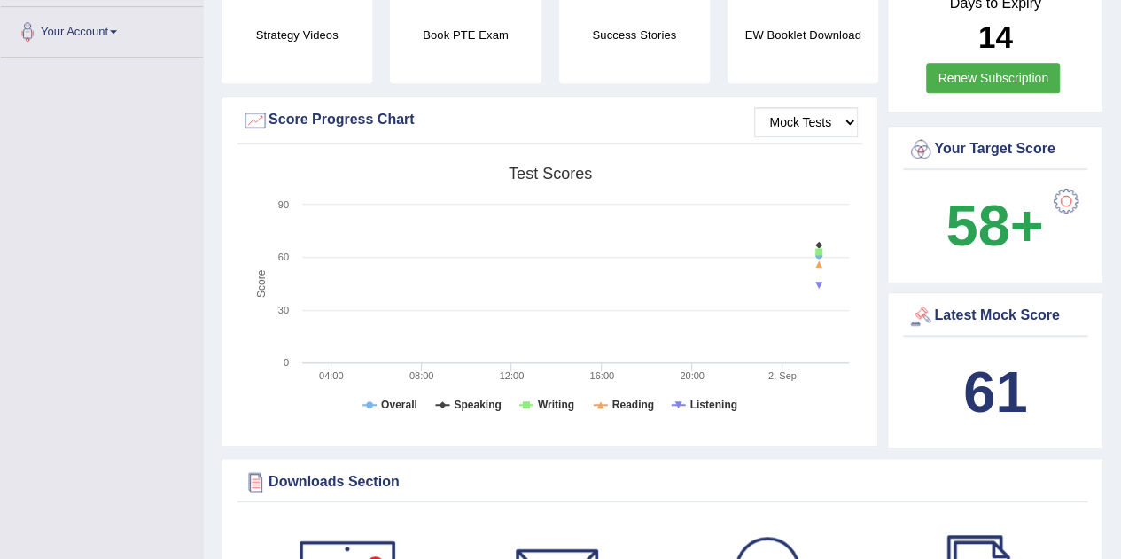
click at [370, 407] on rect at bounding box center [550, 295] width 616 height 275
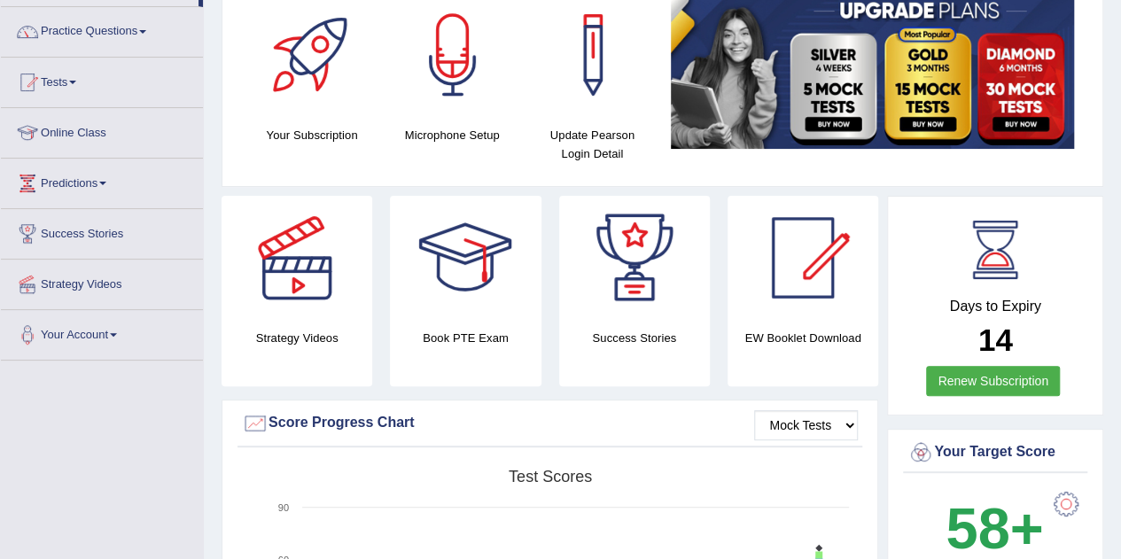
scroll to position [0, 0]
